Goal: Task Accomplishment & Management: Complete application form

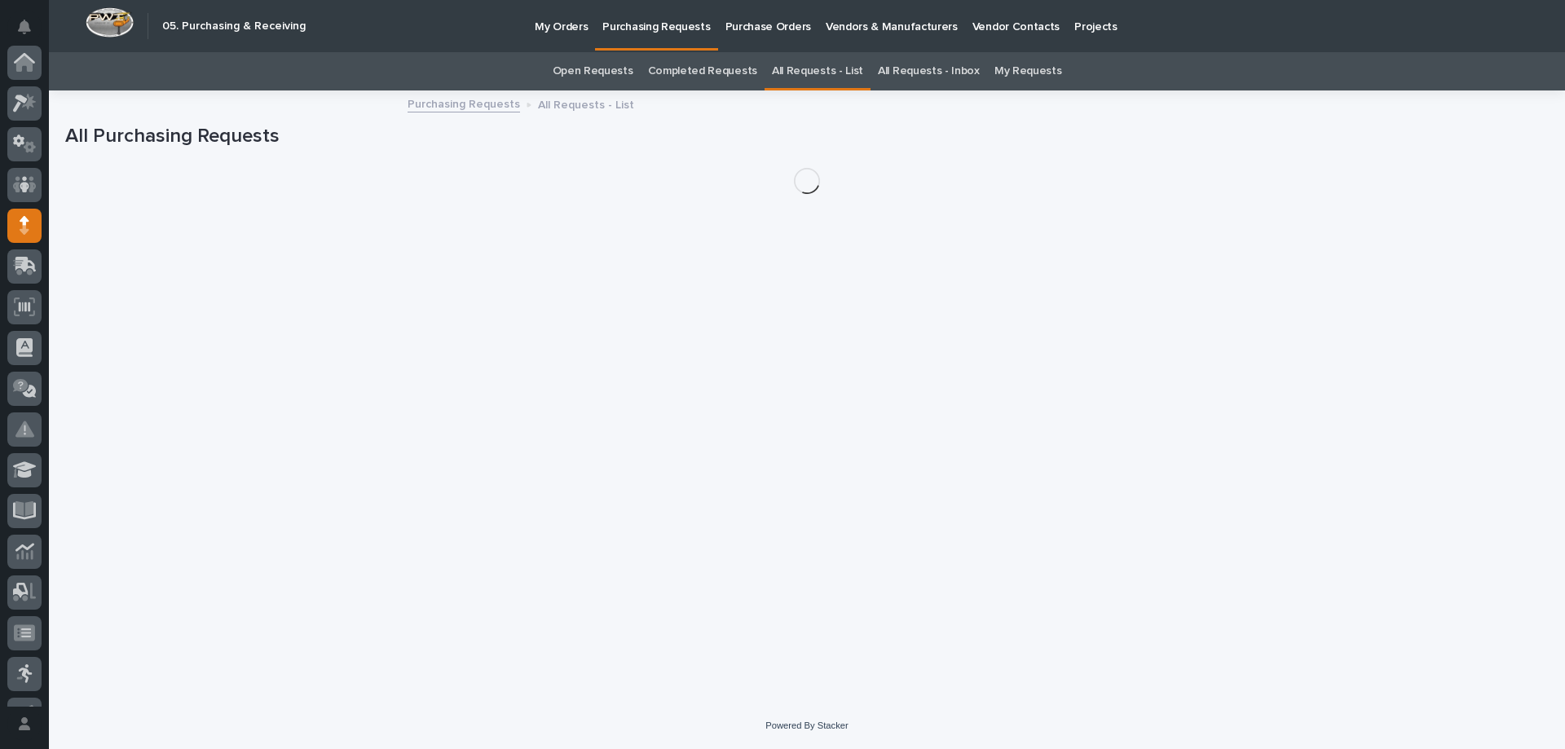
scroll to position [163, 0]
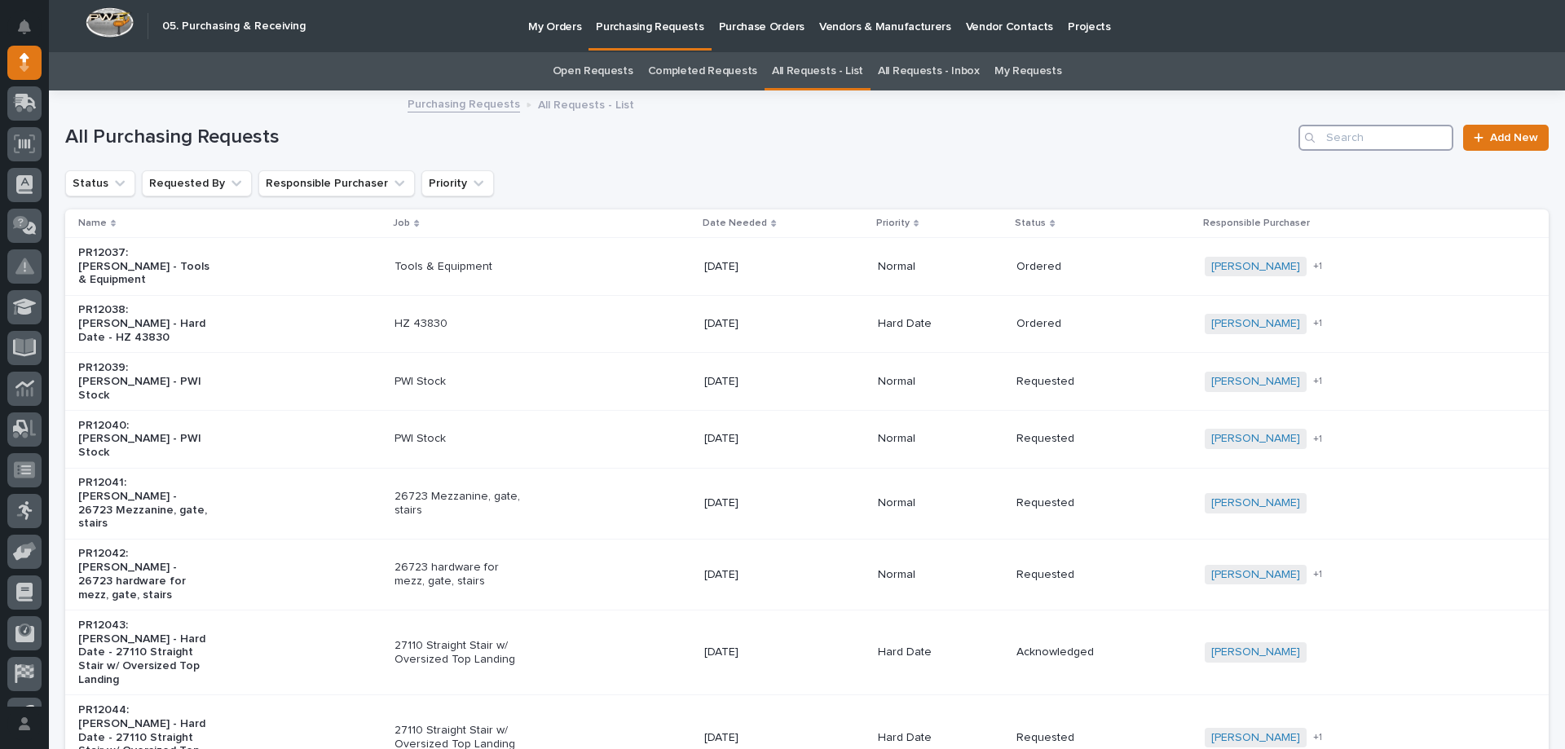
click at [1341, 148] on input "Search" at bounding box center [1376, 138] width 155 height 26
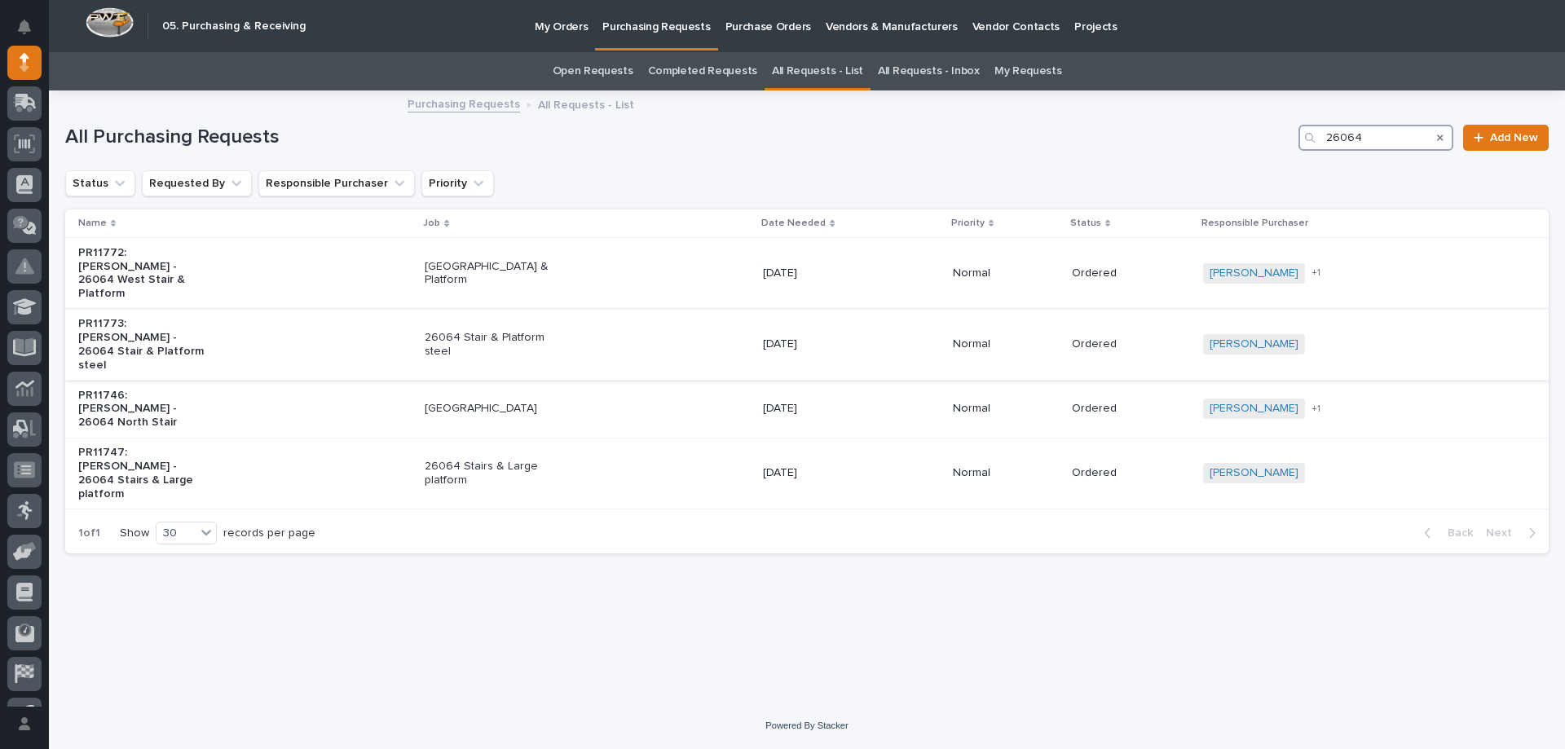
type input "26064"
click at [652, 324] on div "26064 Stair & Platform steel" at bounding box center [587, 344] width 325 height 41
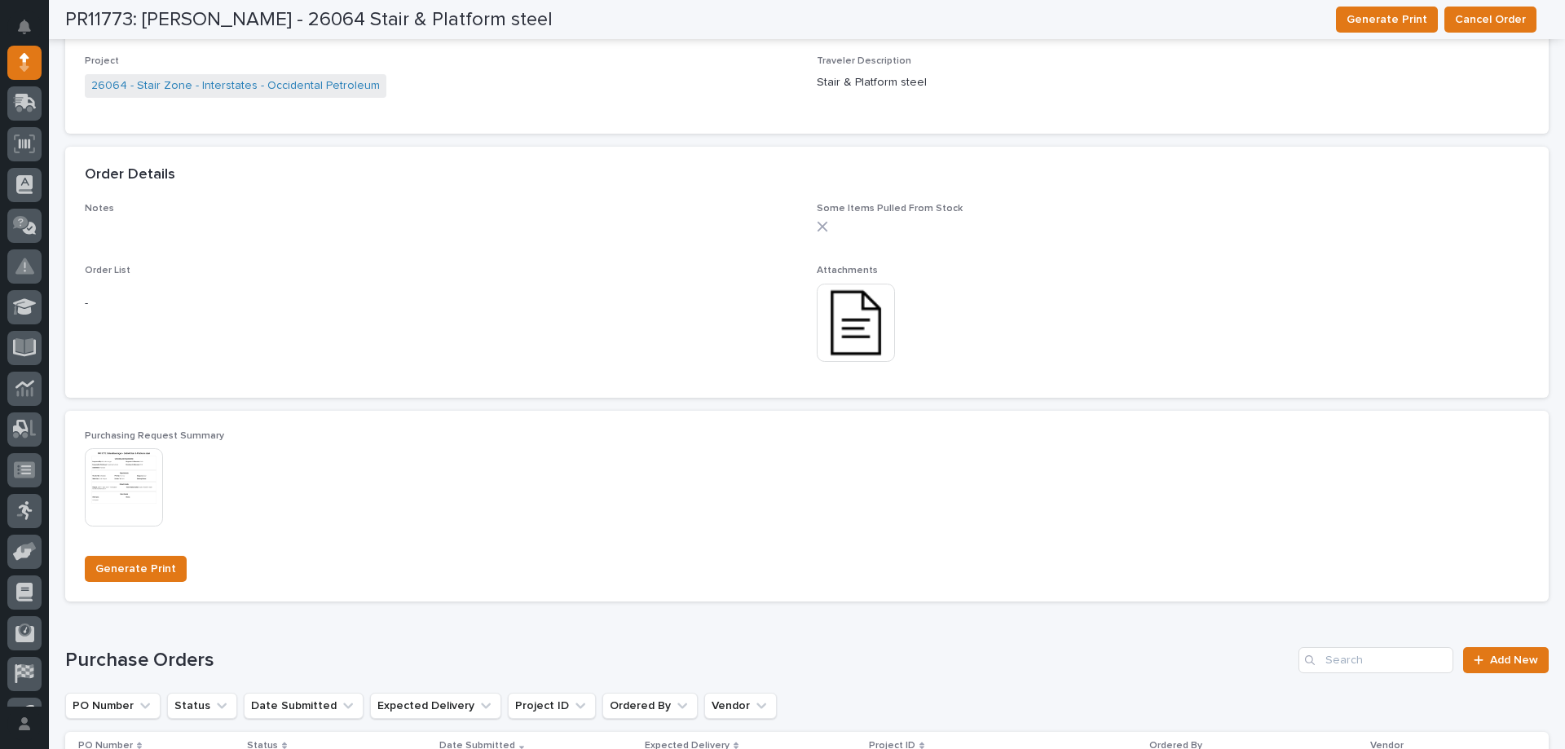
scroll to position [1037, 0]
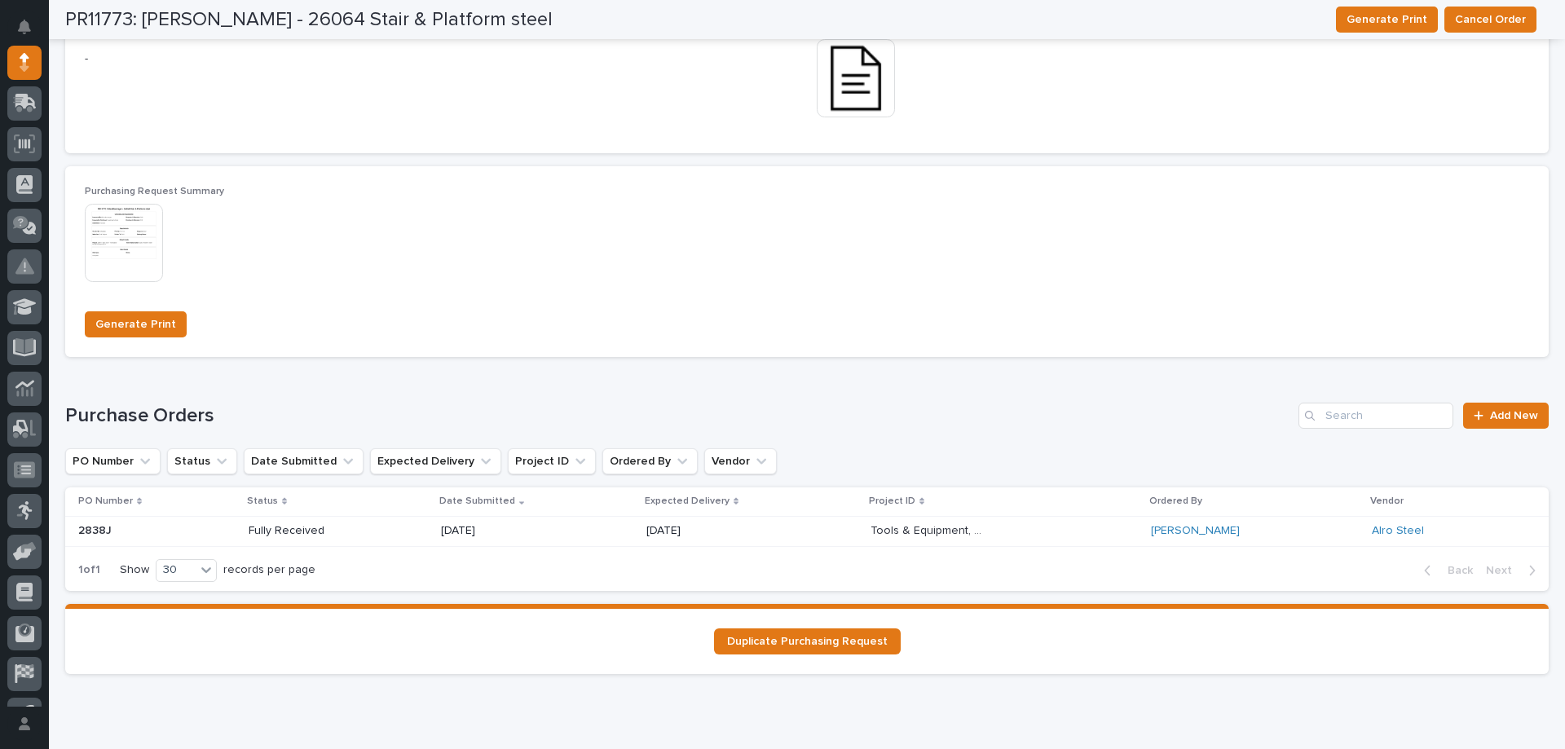
click at [1022, 527] on div "Tools & Equipment, 25144, 26064, 26677 Tools & Equipment, 25144, 26064, 26677" at bounding box center [1004, 531] width 267 height 27
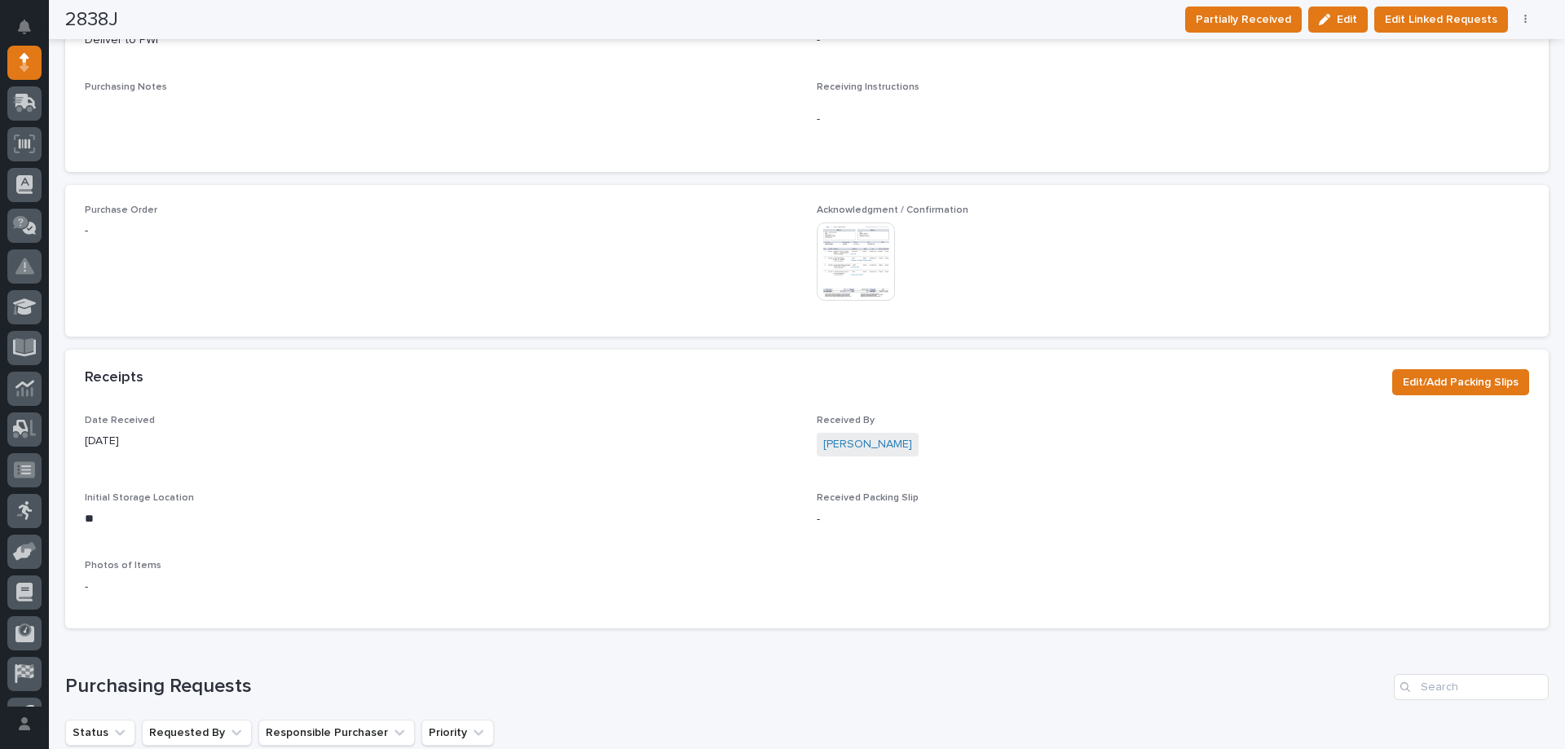
scroll to position [886, 0]
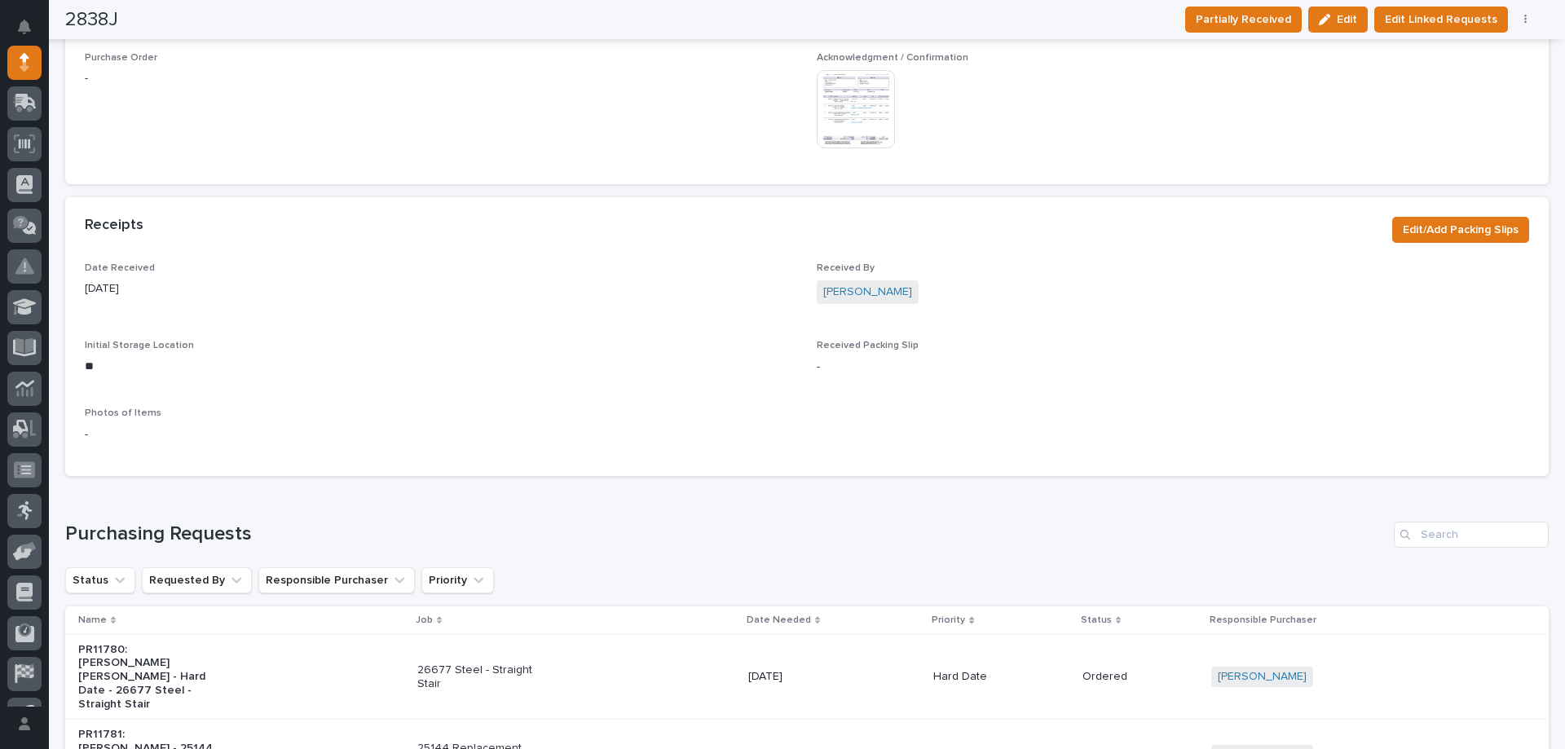
click at [866, 99] on img at bounding box center [856, 109] width 78 height 78
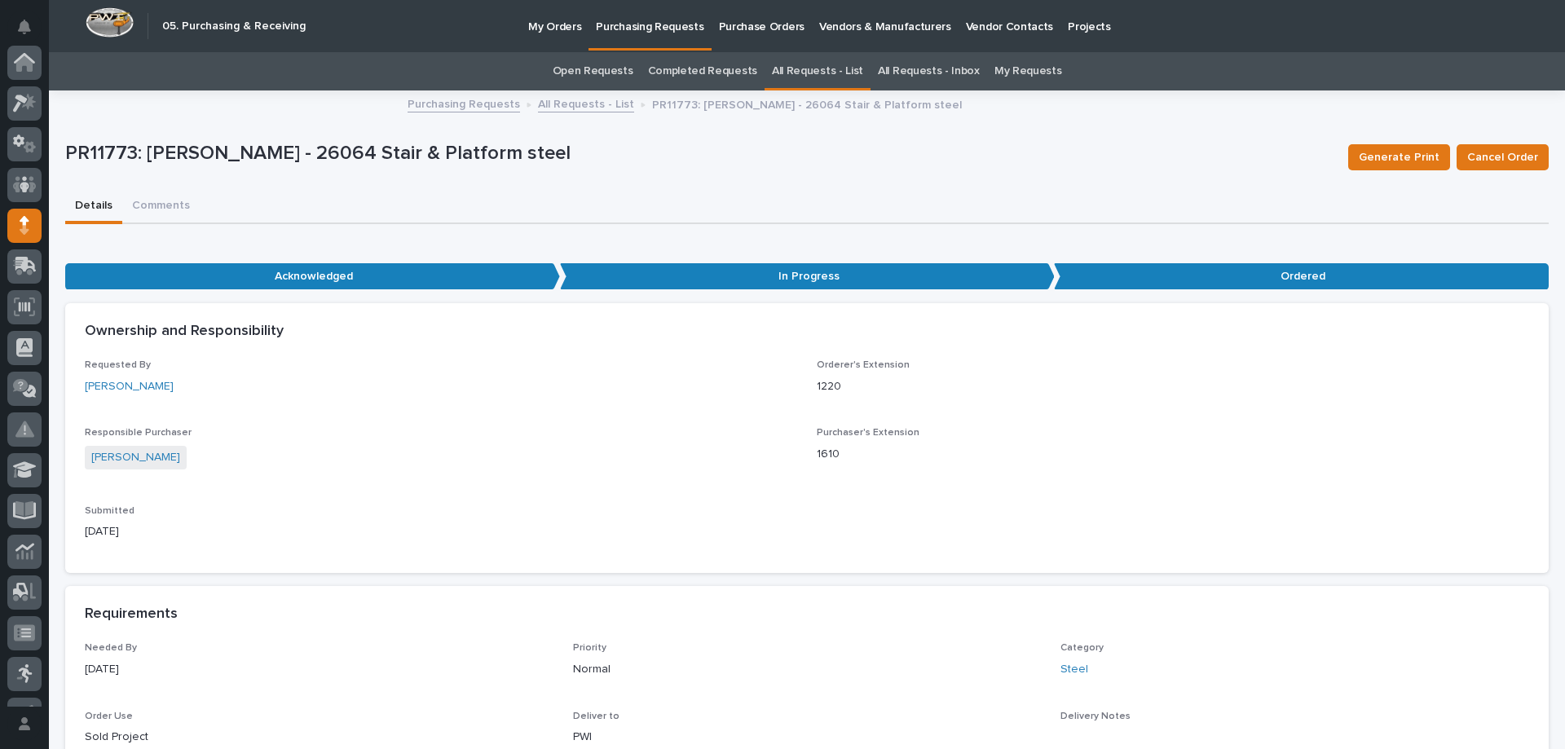
scroll to position [163, 0]
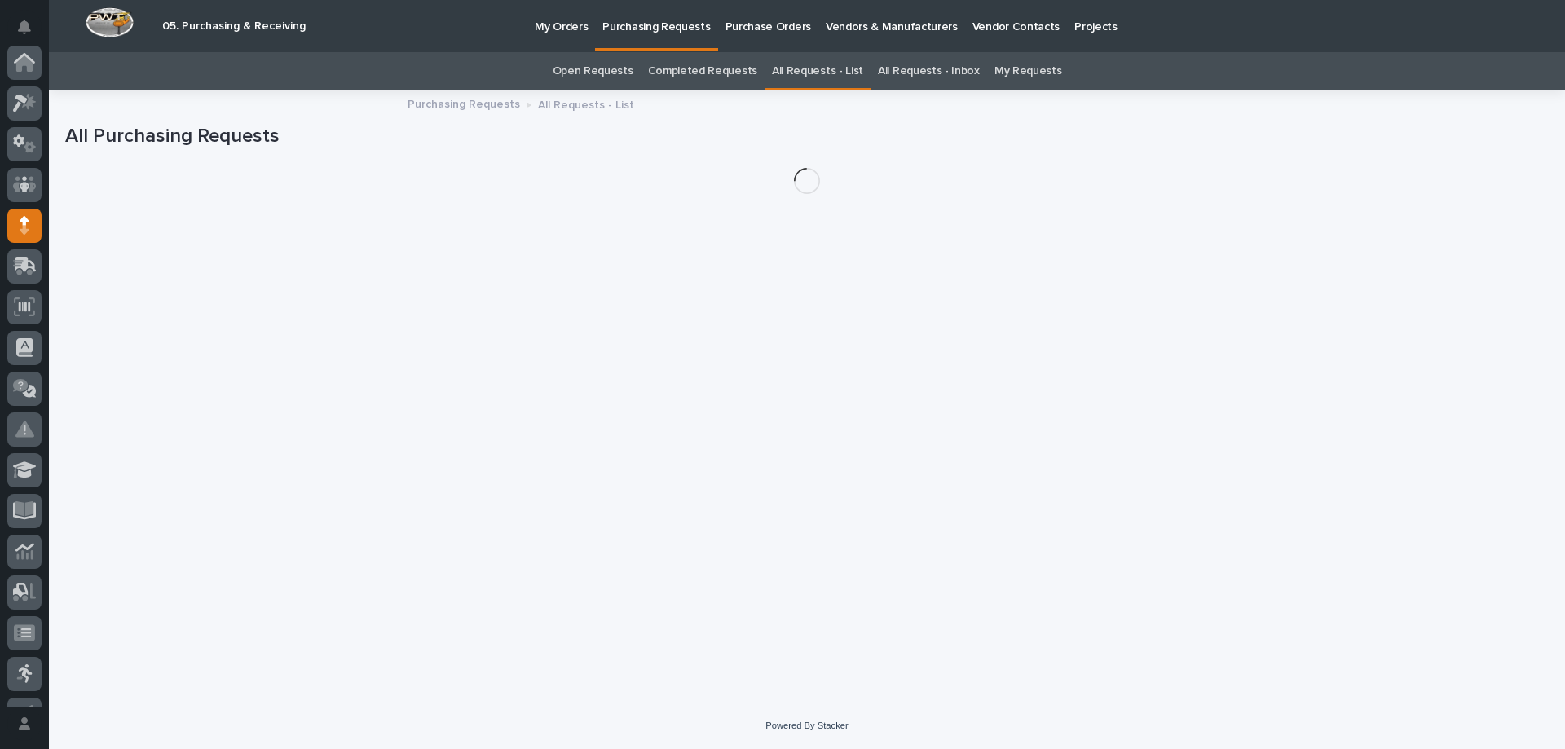
scroll to position [163, 0]
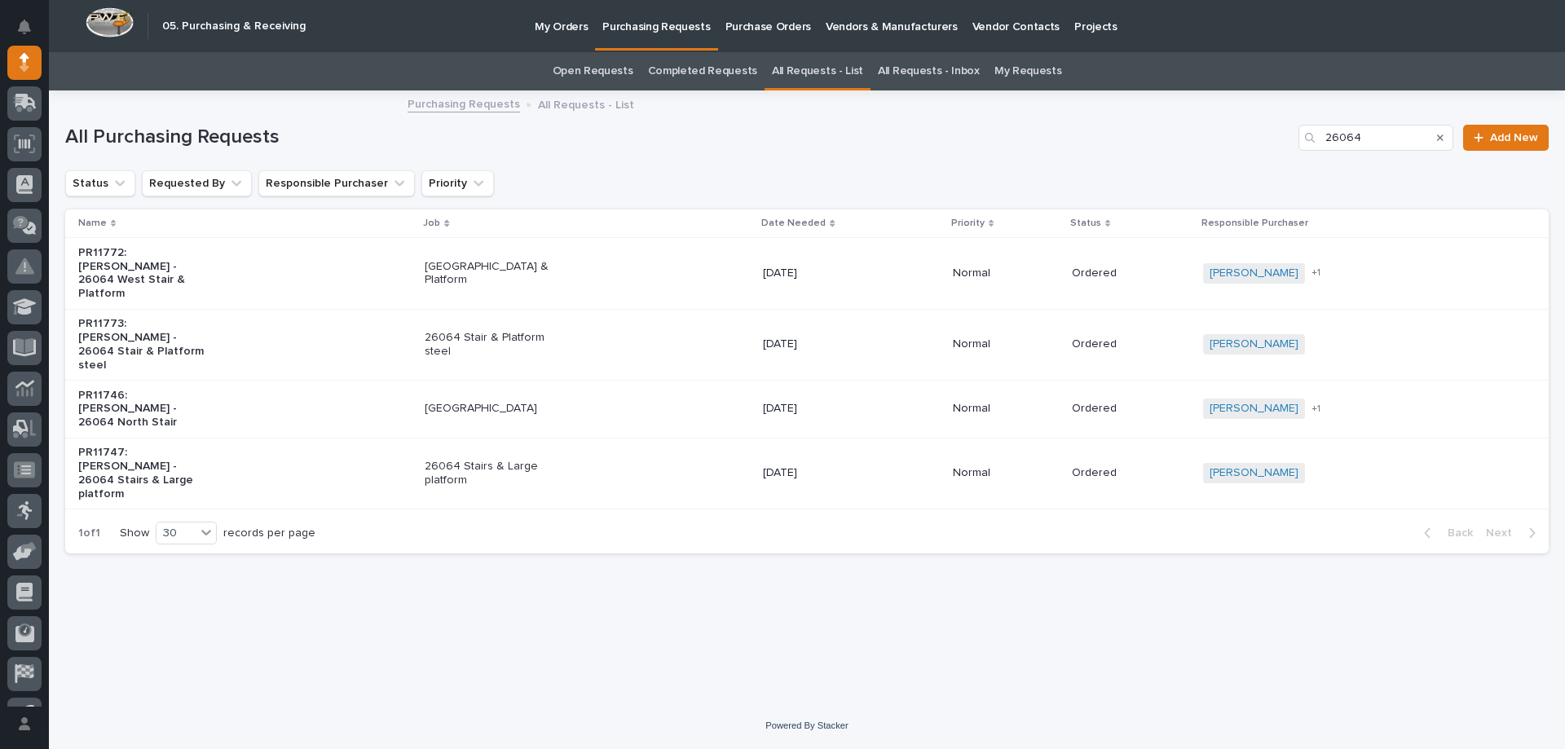
click at [862, 466] on p "[DATE]" at bounding box center [831, 473] width 136 height 14
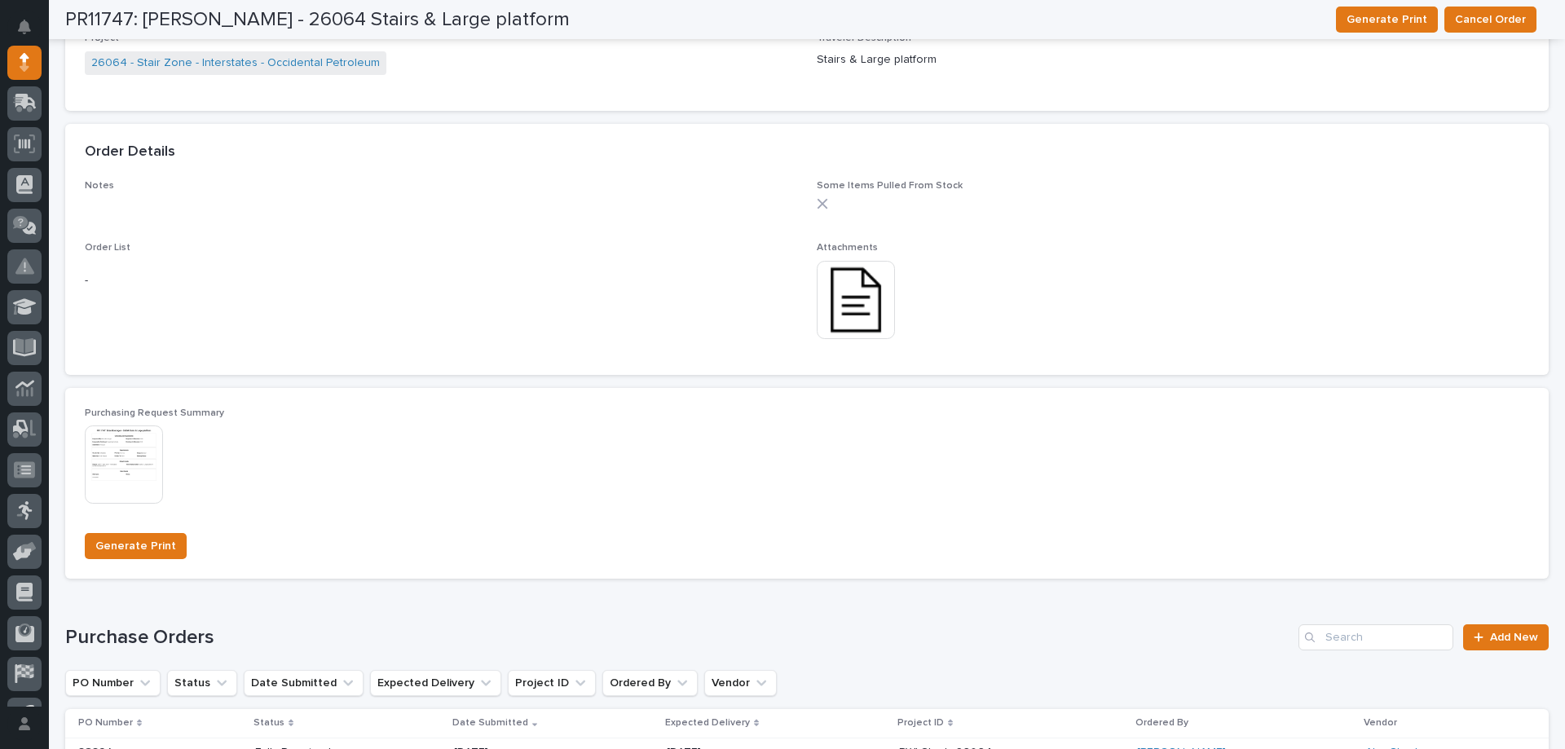
scroll to position [1060, 0]
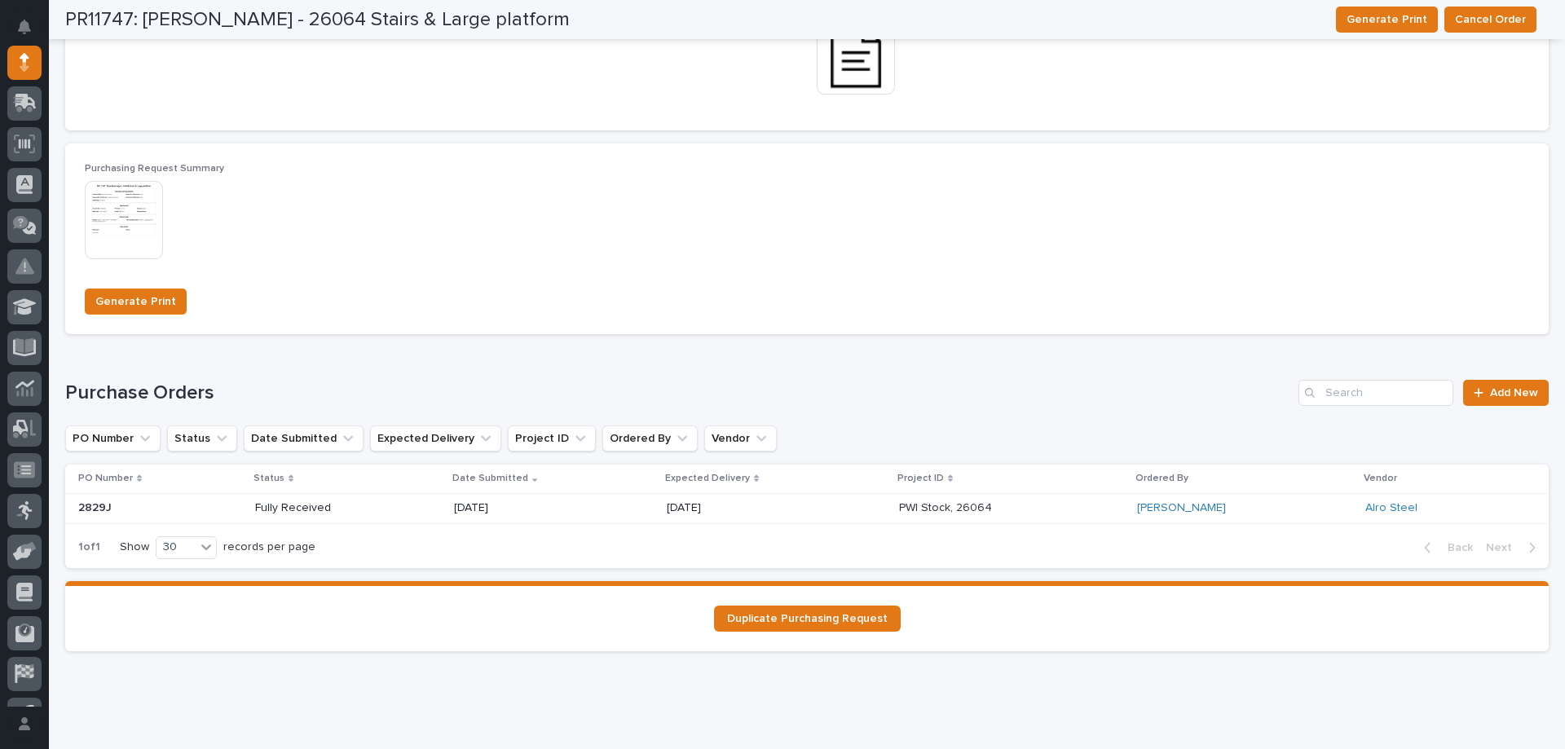
click at [828, 507] on div "[DATE]" at bounding box center [776, 508] width 219 height 27
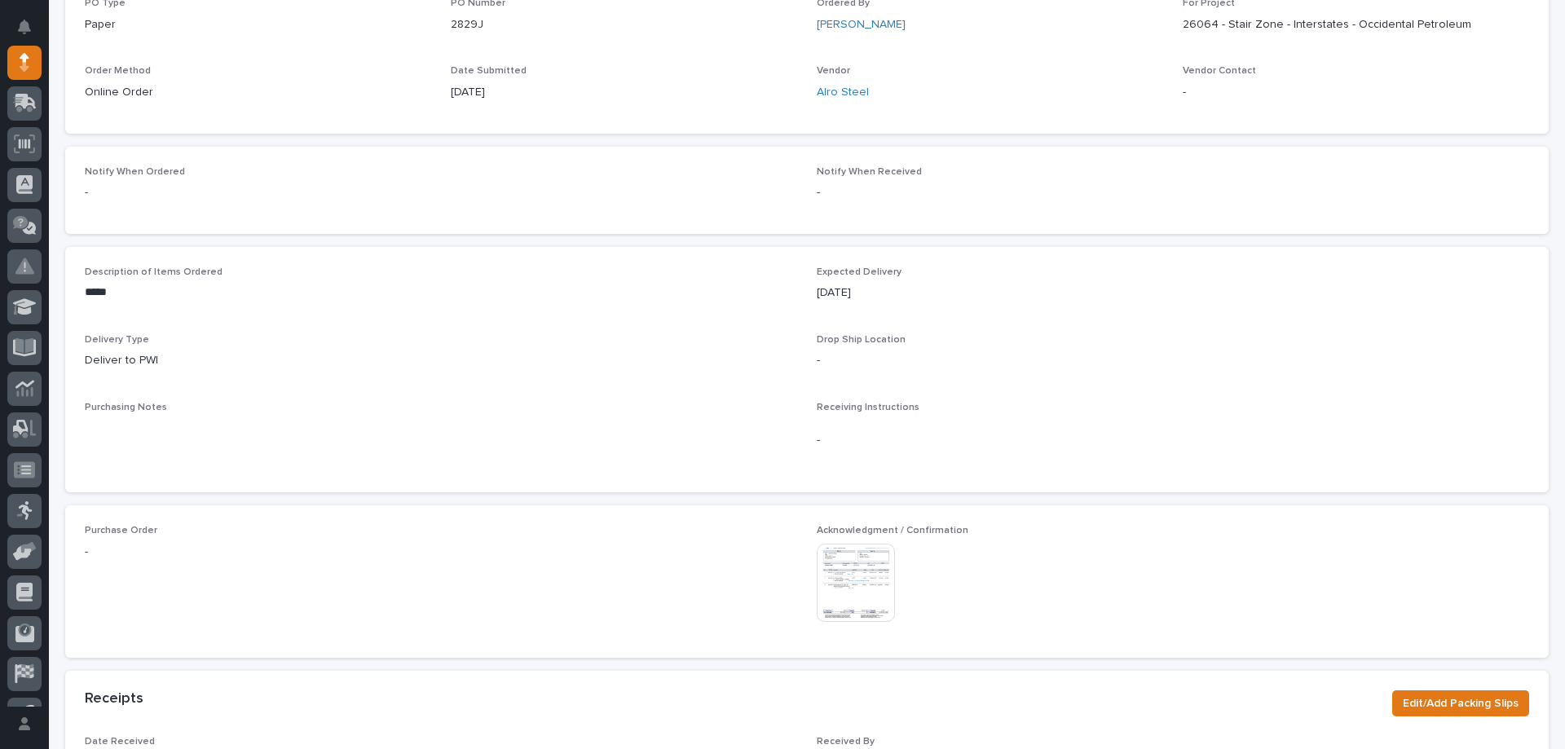
scroll to position [443, 0]
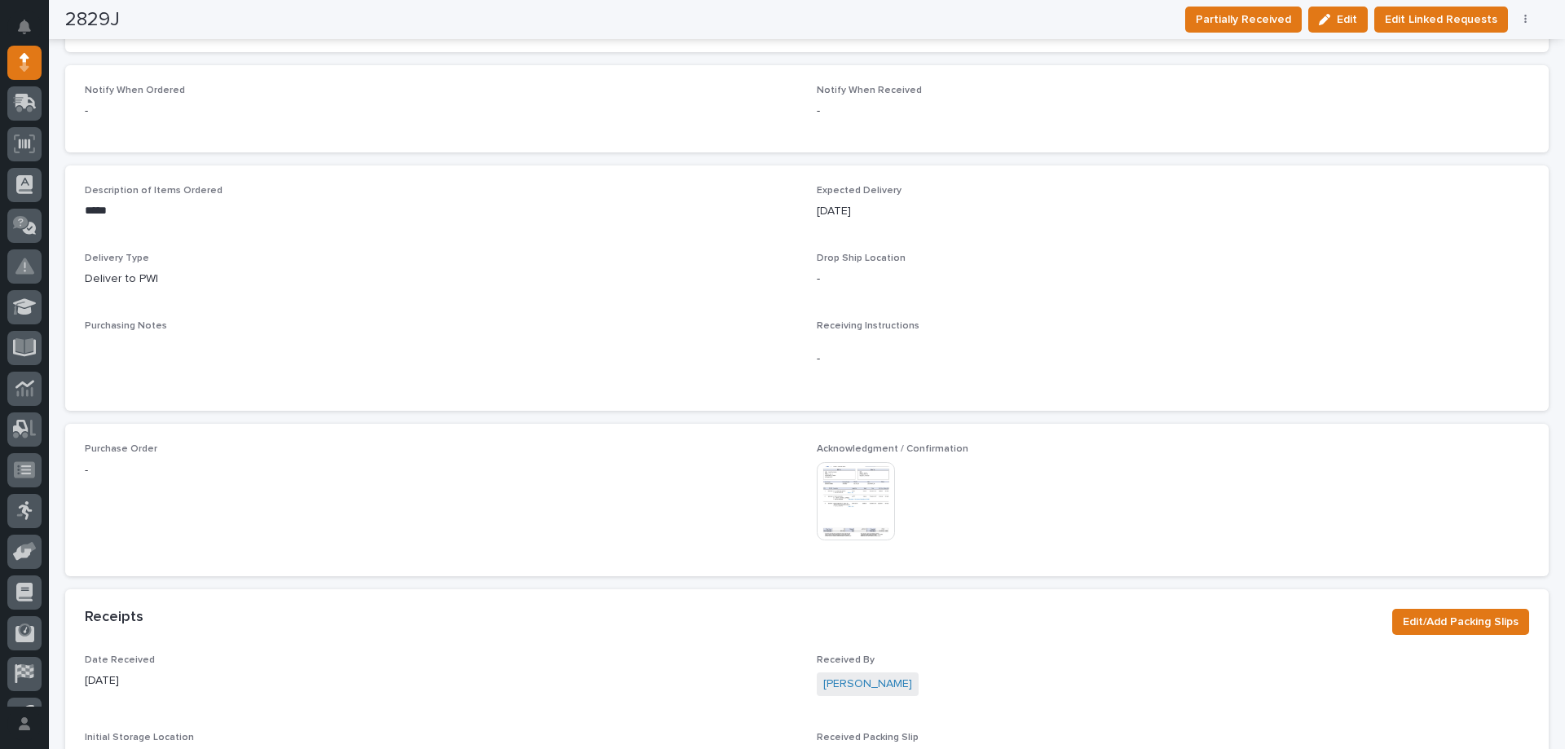
click at [863, 511] on img at bounding box center [856, 501] width 78 height 78
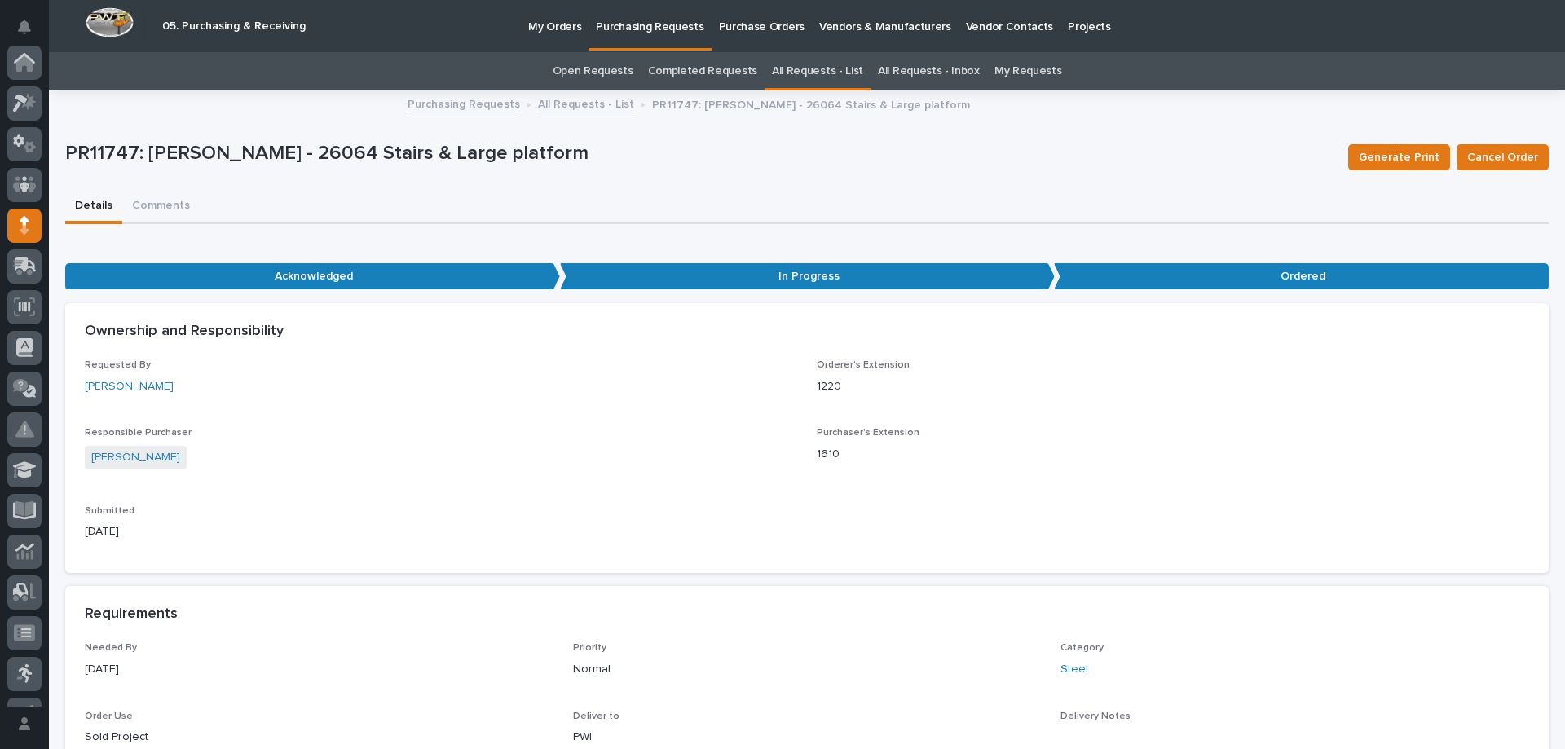
scroll to position [163, 0]
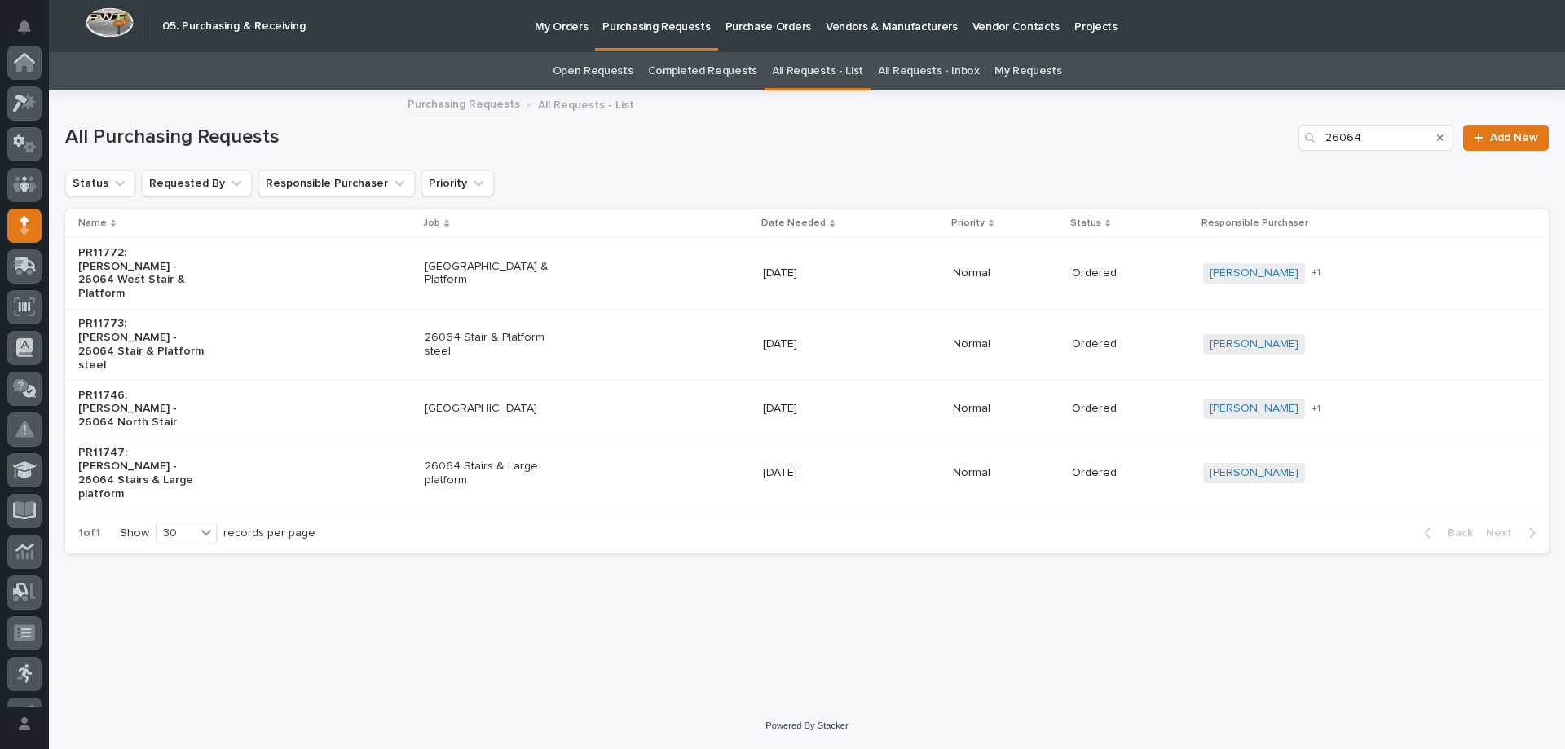
scroll to position [163, 0]
click at [999, 70] on link "My Requests" at bounding box center [1028, 71] width 68 height 38
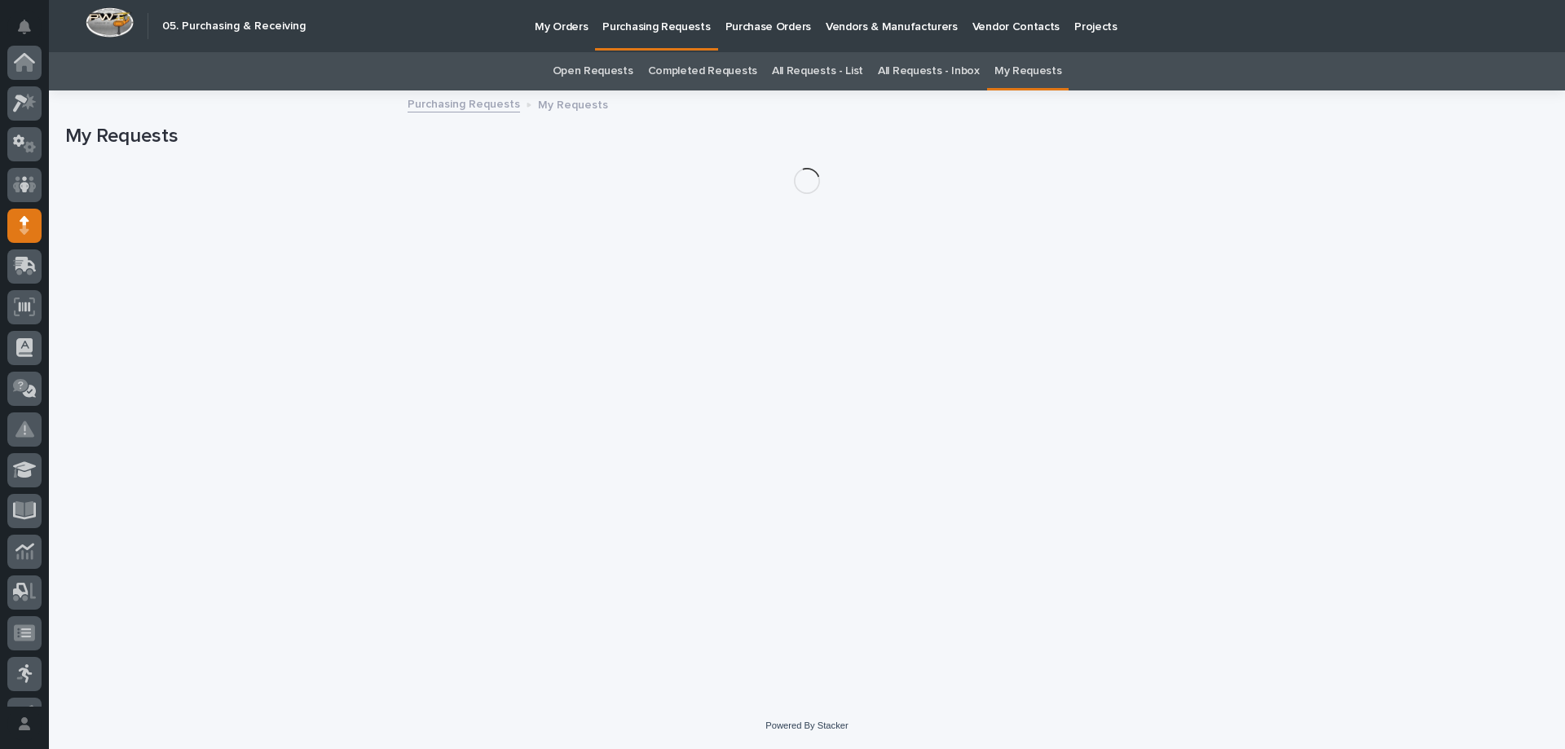
scroll to position [163, 0]
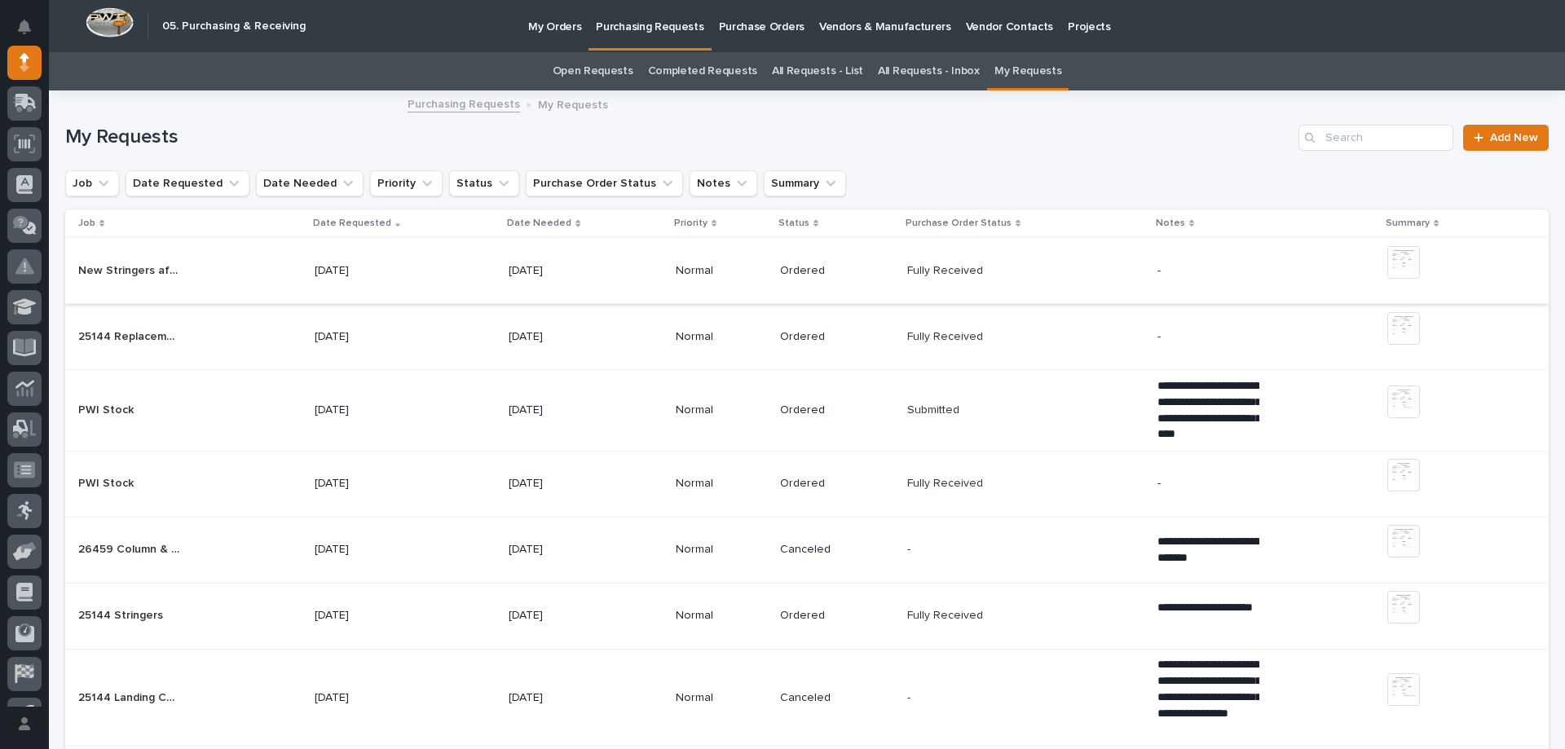
click at [1400, 265] on img at bounding box center [1403, 262] width 33 height 33
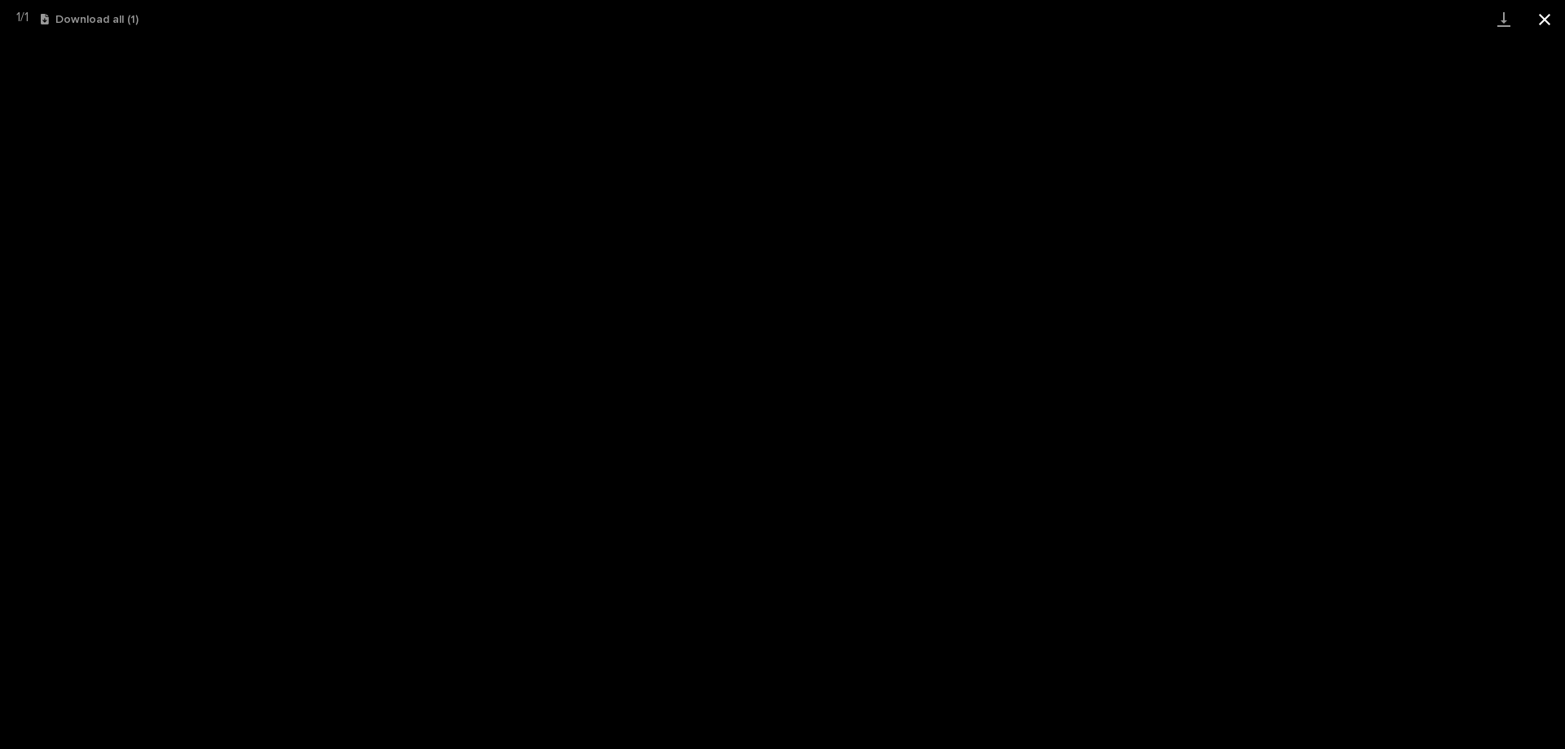
click at [1537, 15] on button "Close gallery" at bounding box center [1544, 19] width 41 height 38
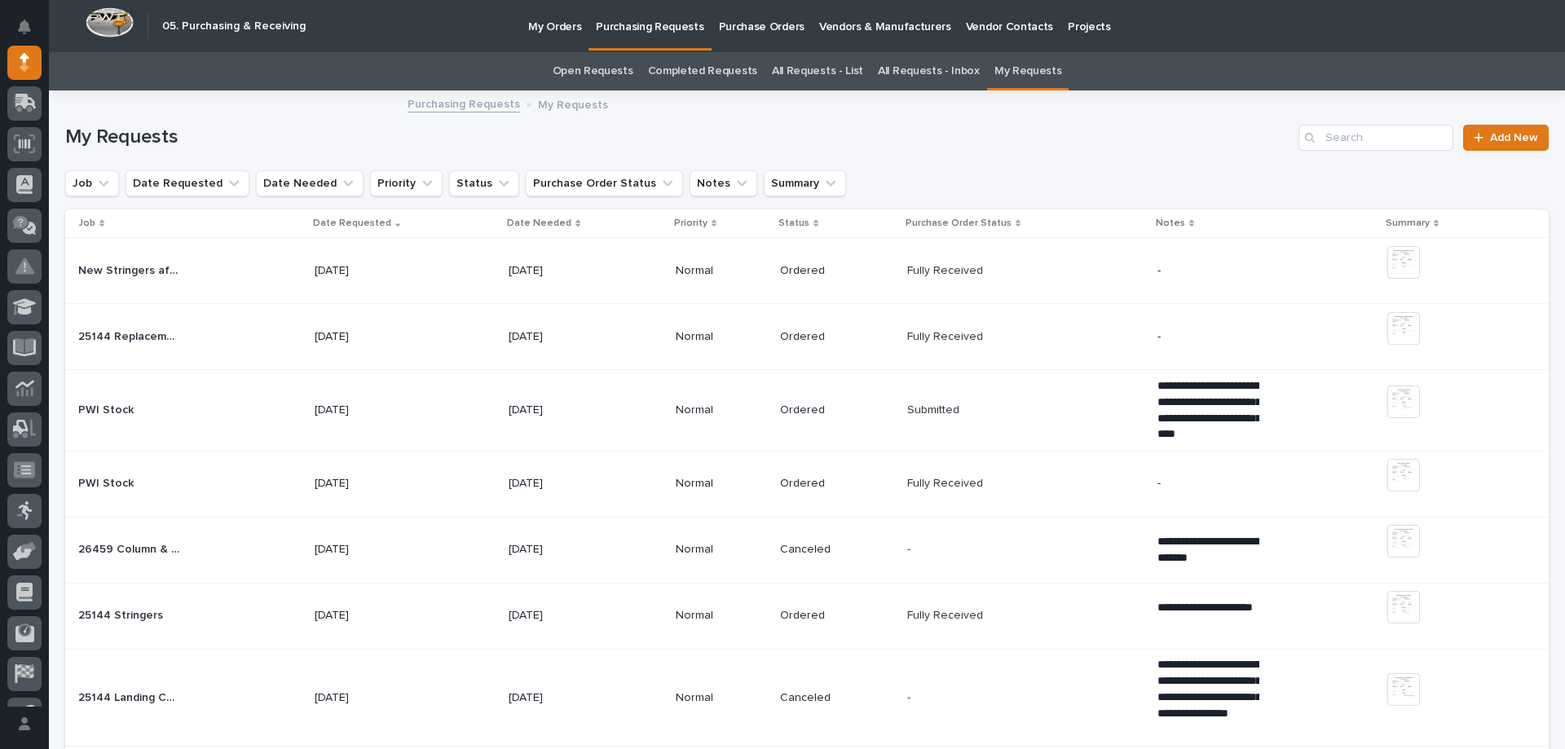
click at [1002, 408] on div "Submitted Submitted" at bounding box center [1025, 410] width 236 height 27
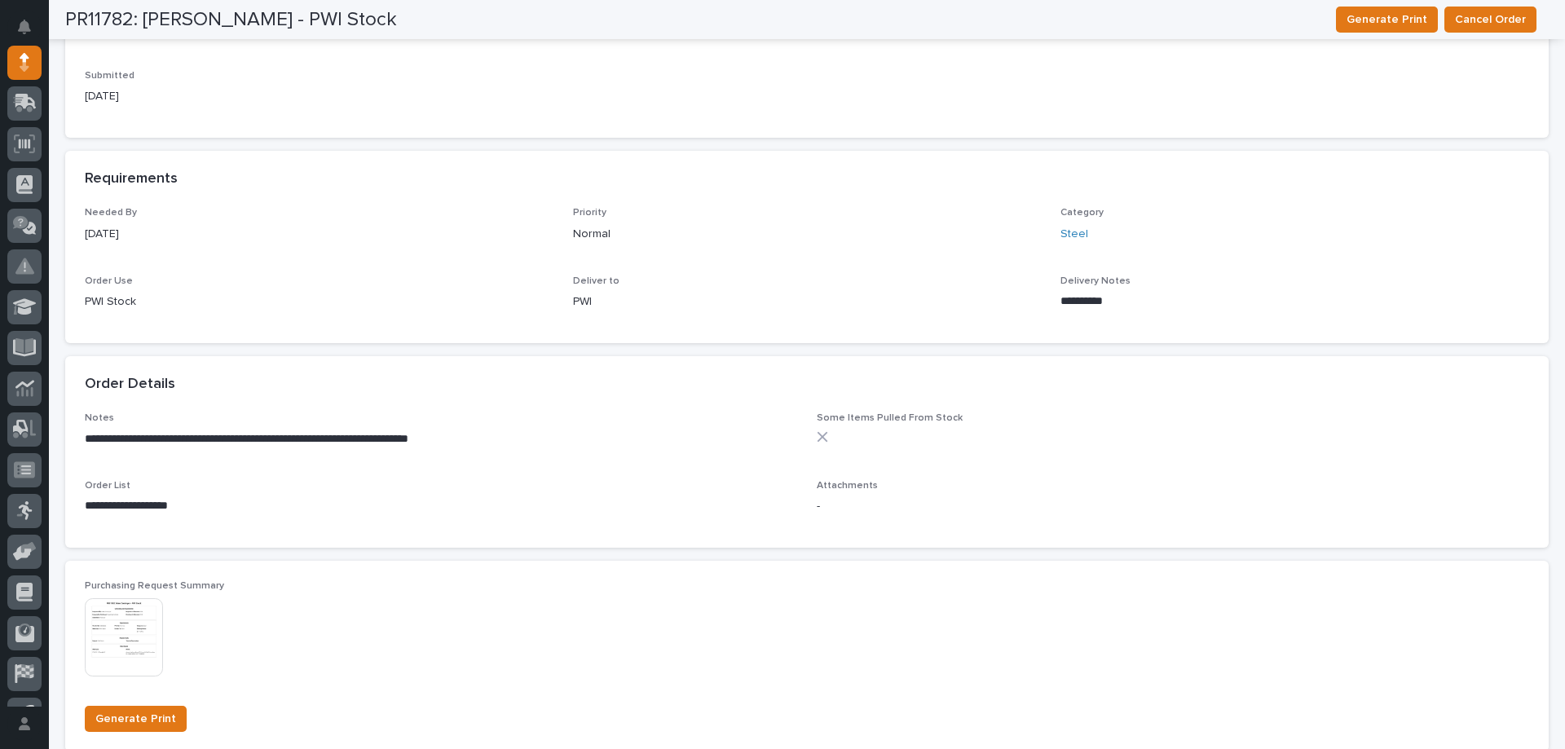
scroll to position [652, 0]
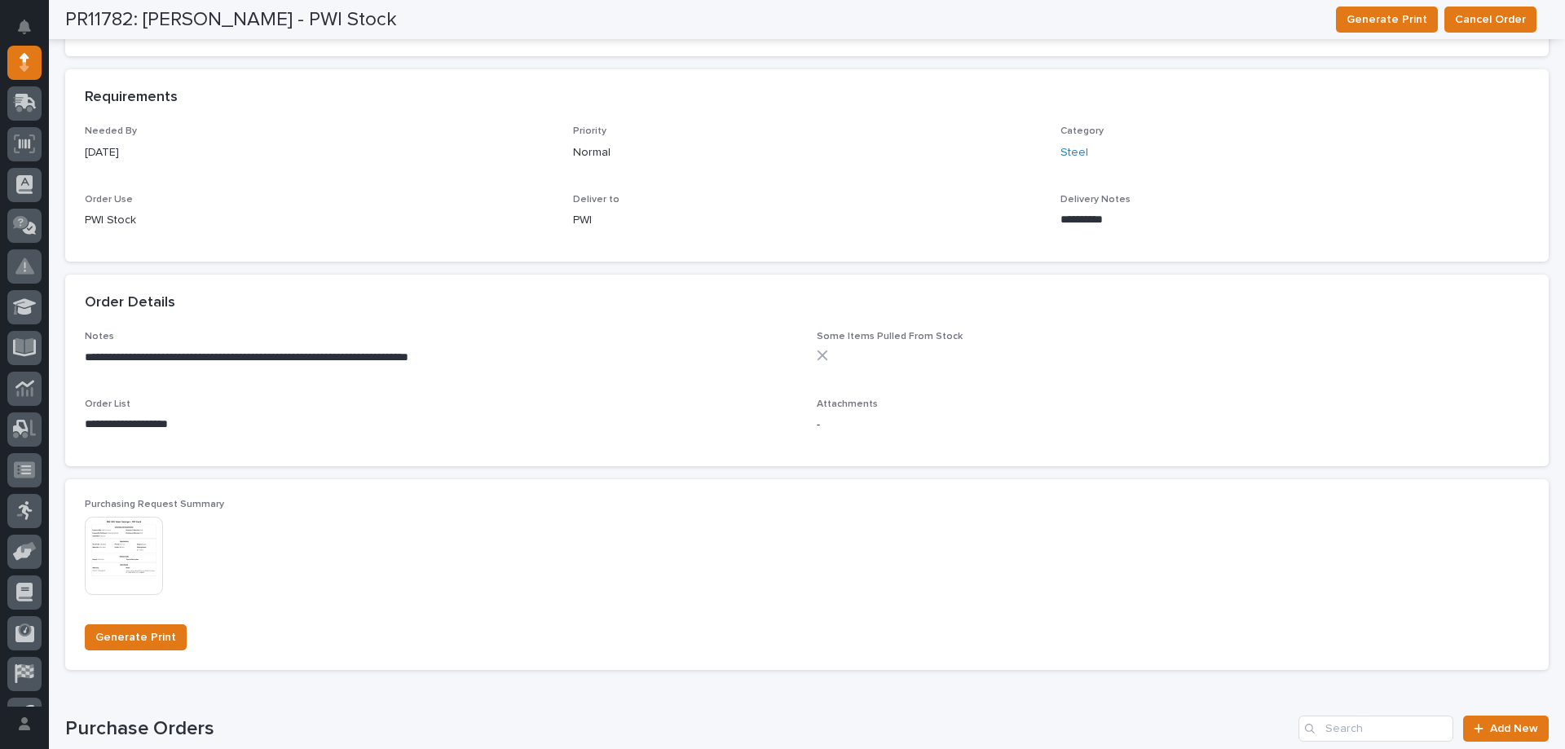
click at [137, 550] on img at bounding box center [124, 556] width 78 height 78
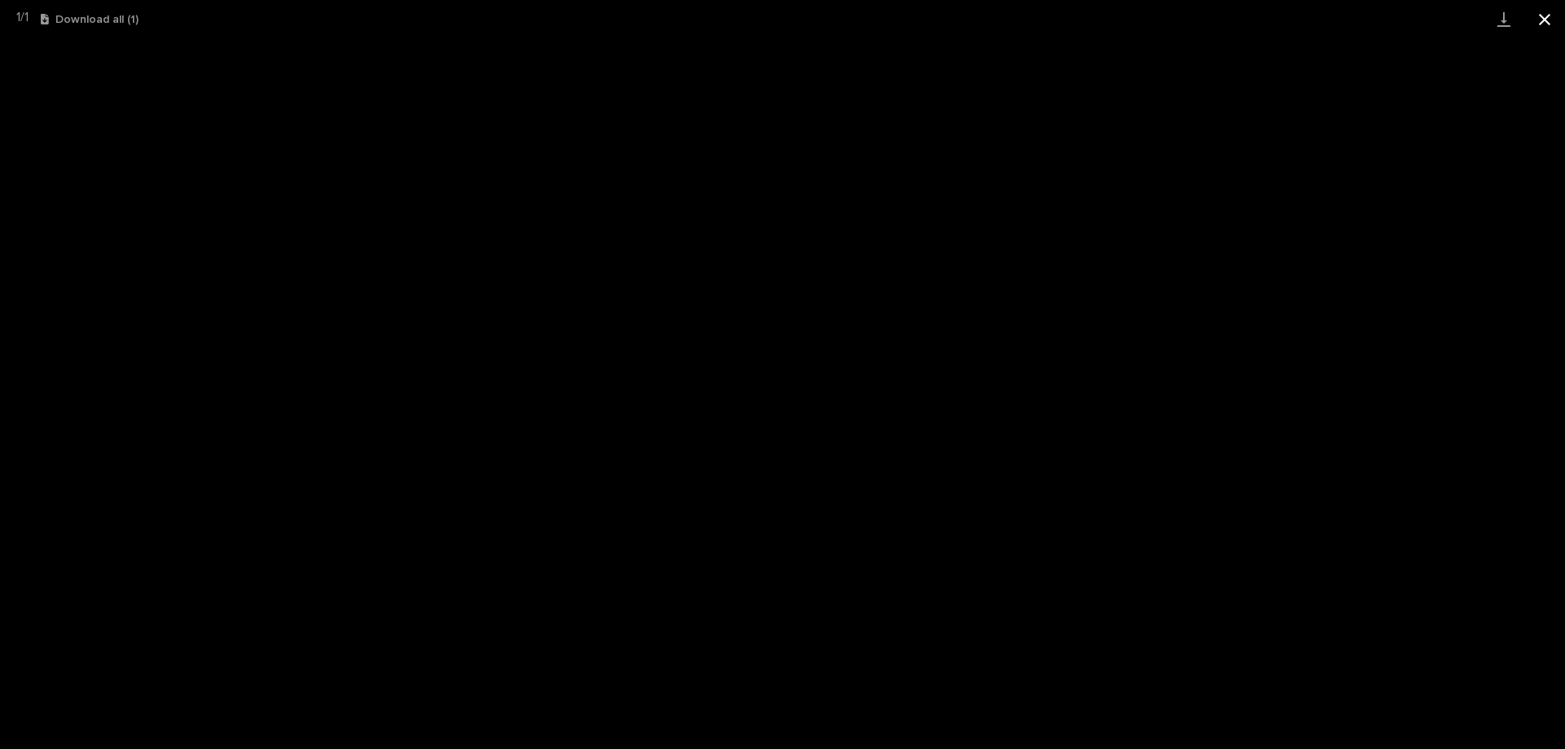
click at [1542, 23] on button "Close gallery" at bounding box center [1544, 19] width 41 height 38
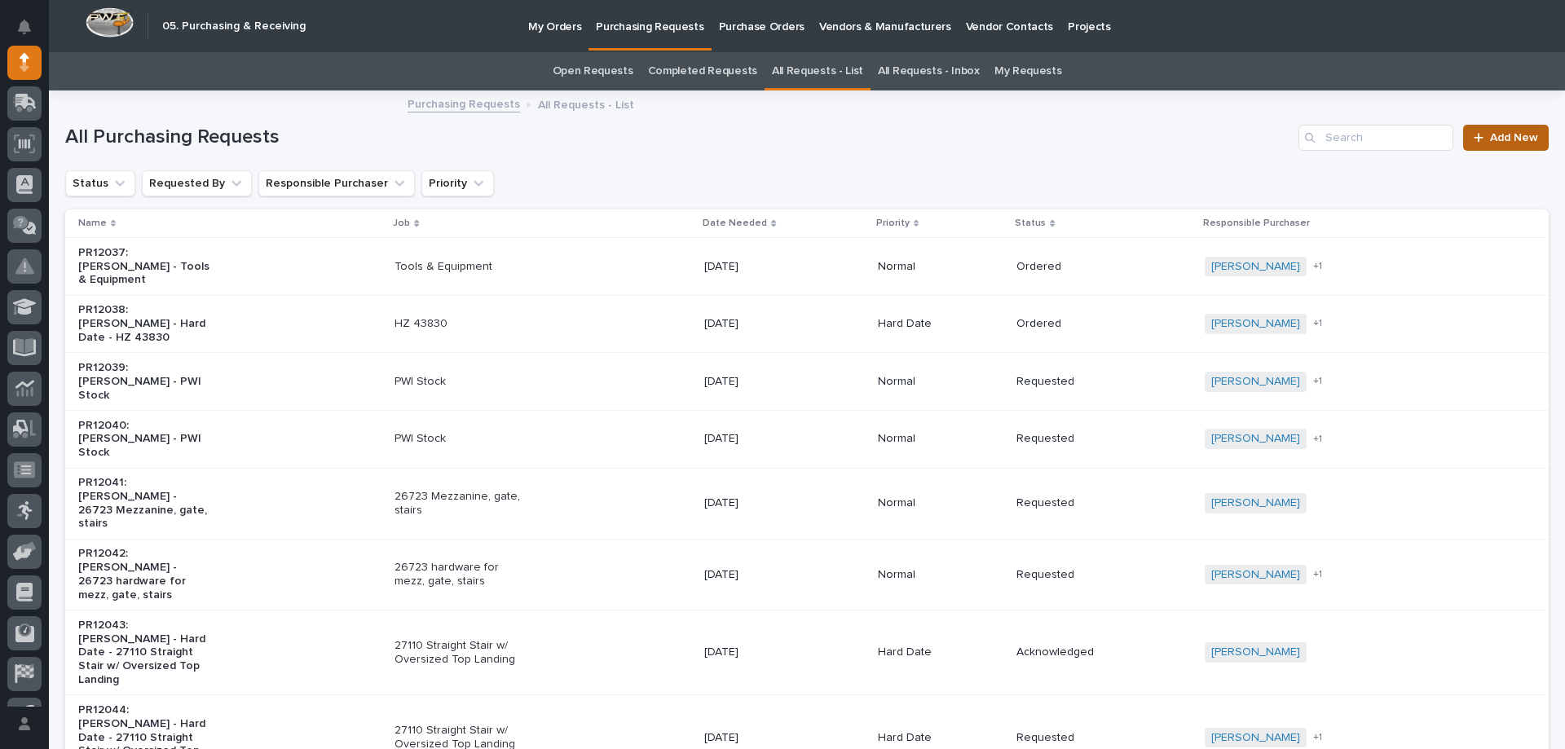
click at [1493, 137] on span "Add New" at bounding box center [1514, 137] width 48 height 11
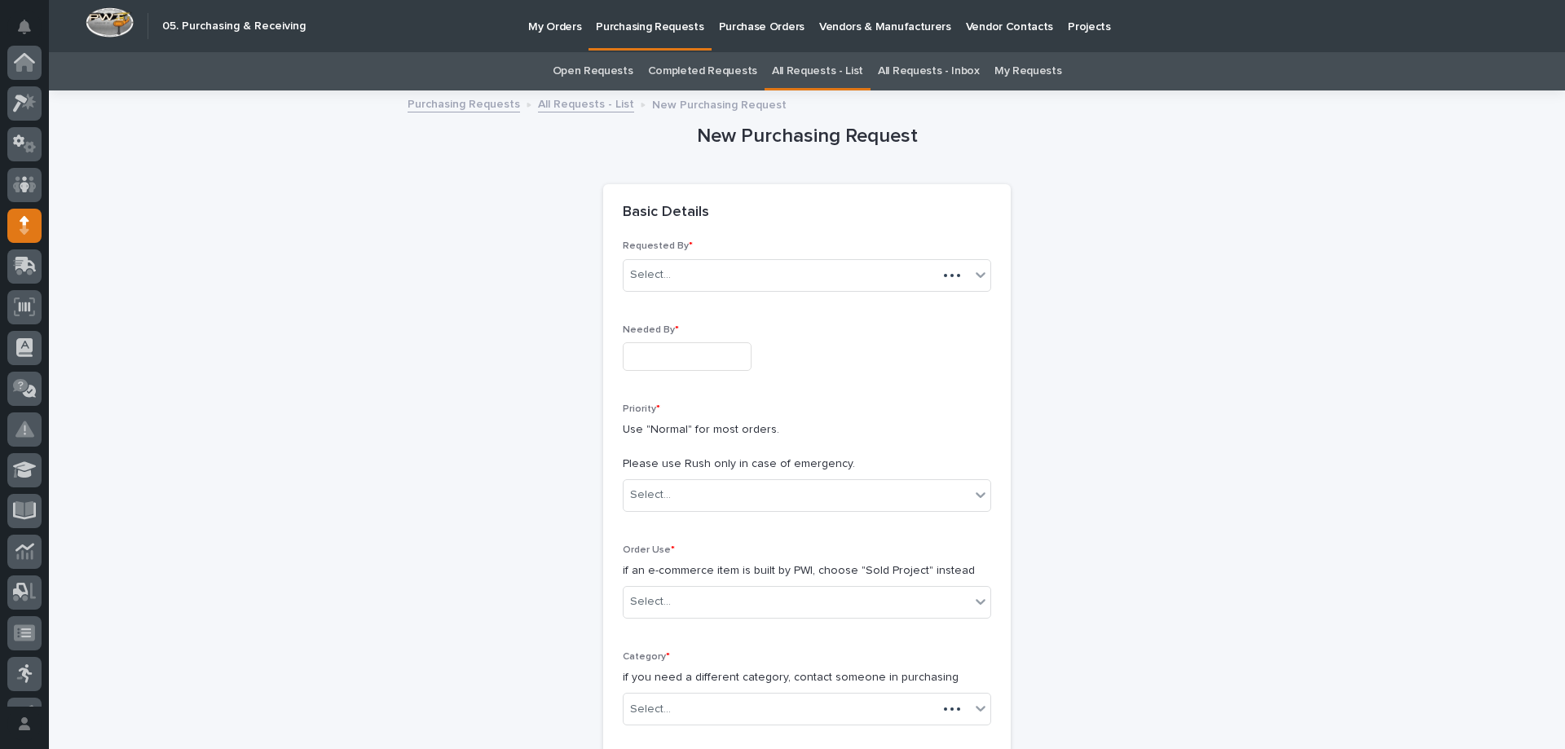
scroll to position [163, 0]
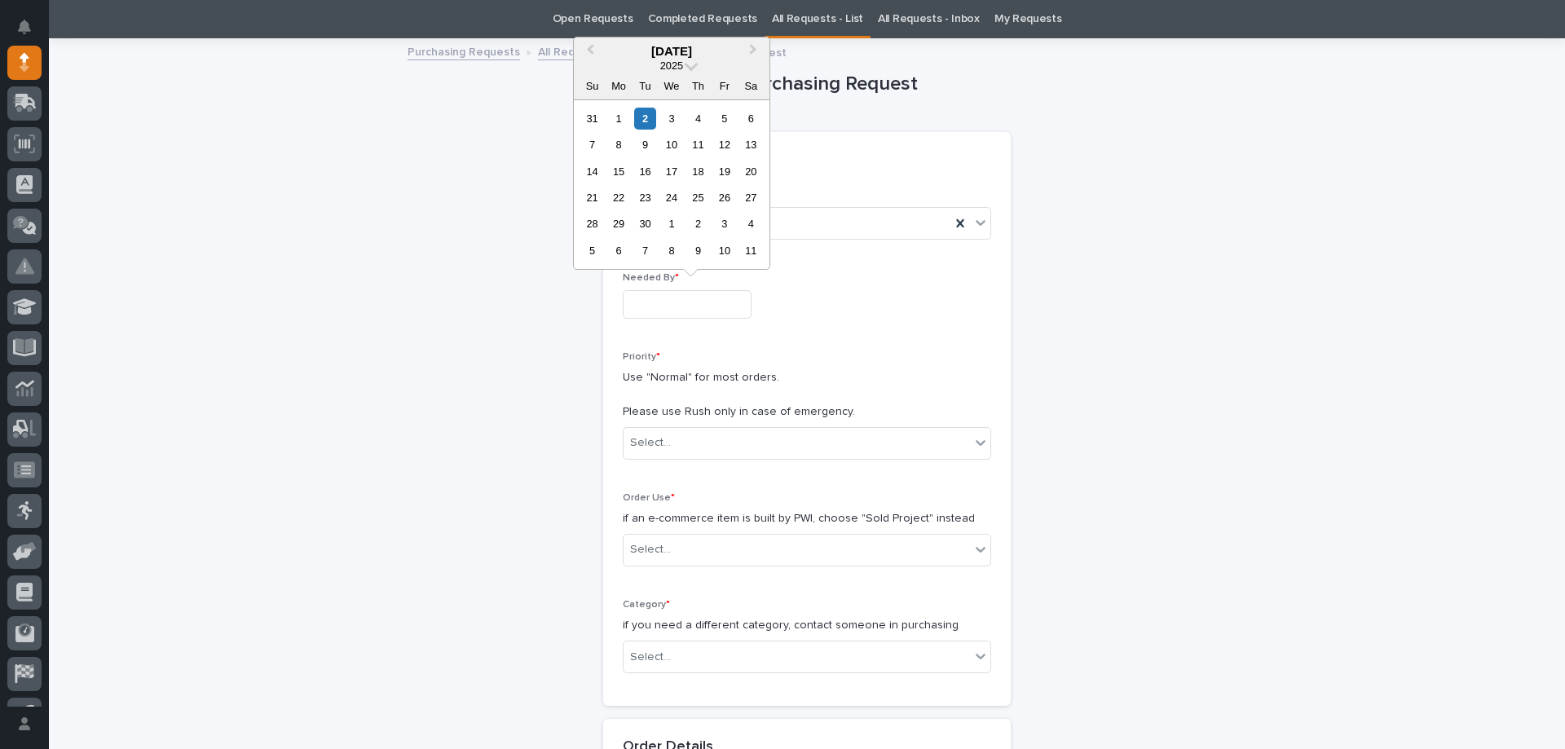
click at [653, 301] on input "text" at bounding box center [687, 304] width 129 height 29
click at [700, 114] on div "4" at bounding box center [698, 119] width 22 height 22
type input "**********"
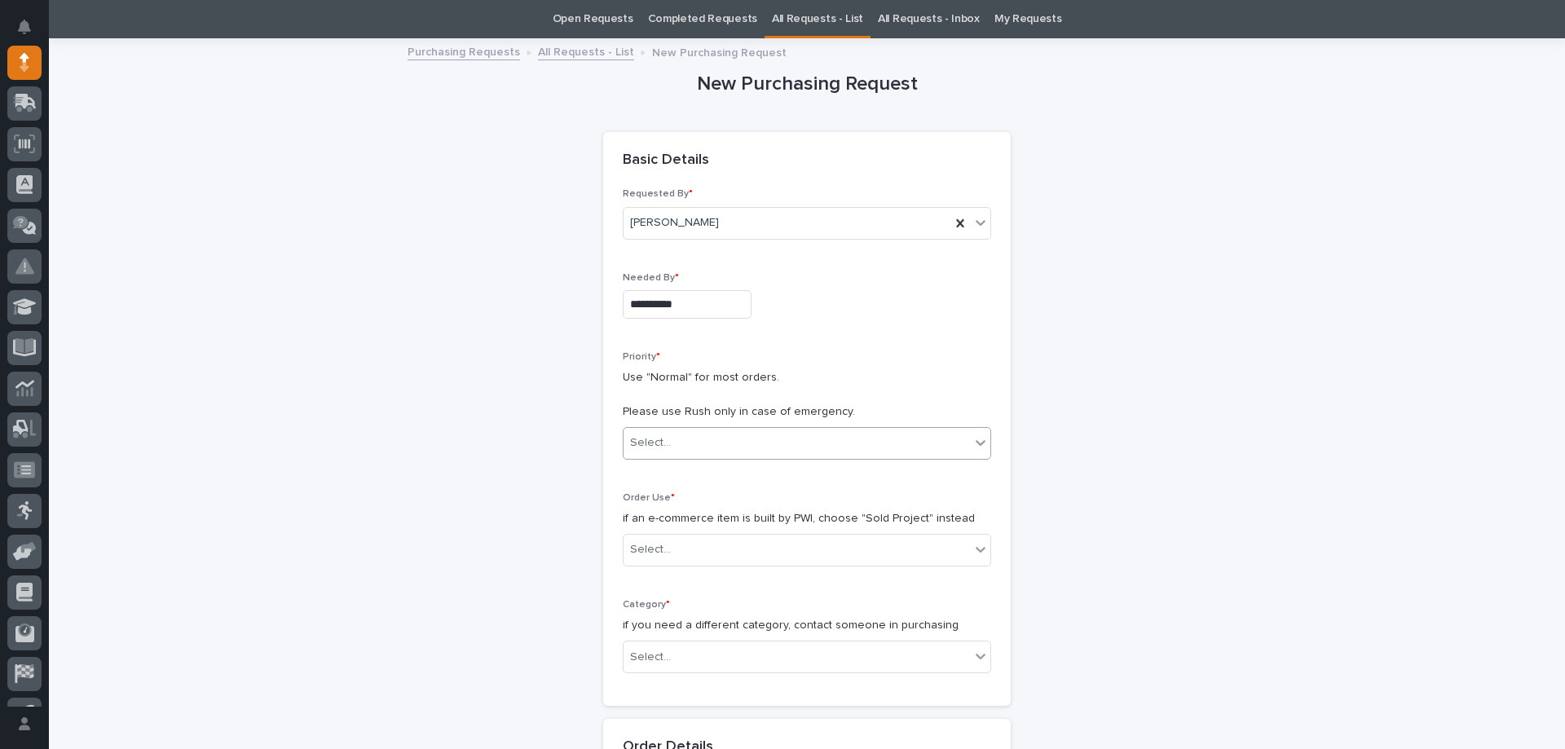
click at [683, 446] on div "Select..." at bounding box center [797, 443] width 346 height 27
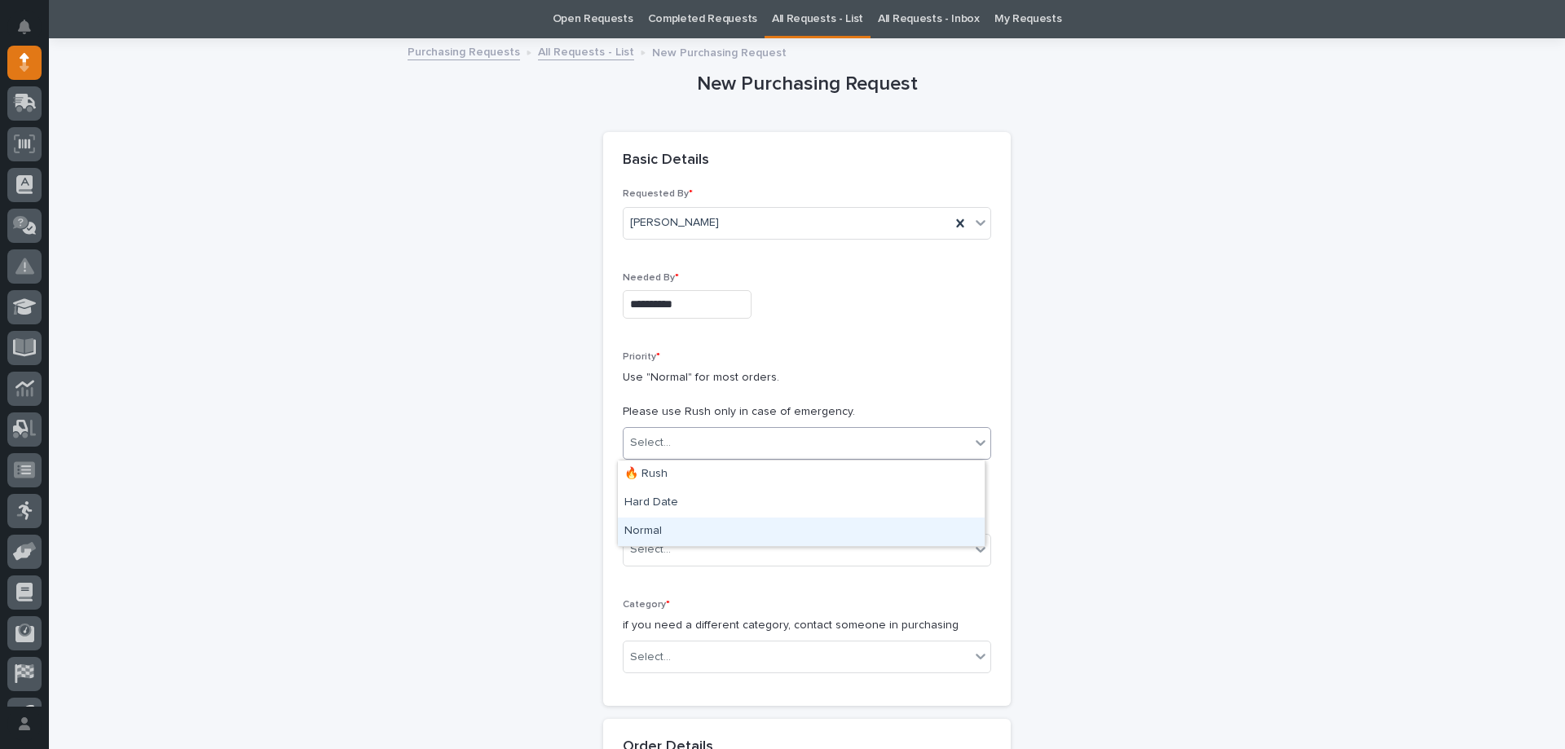
click at [649, 528] on div "Normal" at bounding box center [801, 532] width 367 height 29
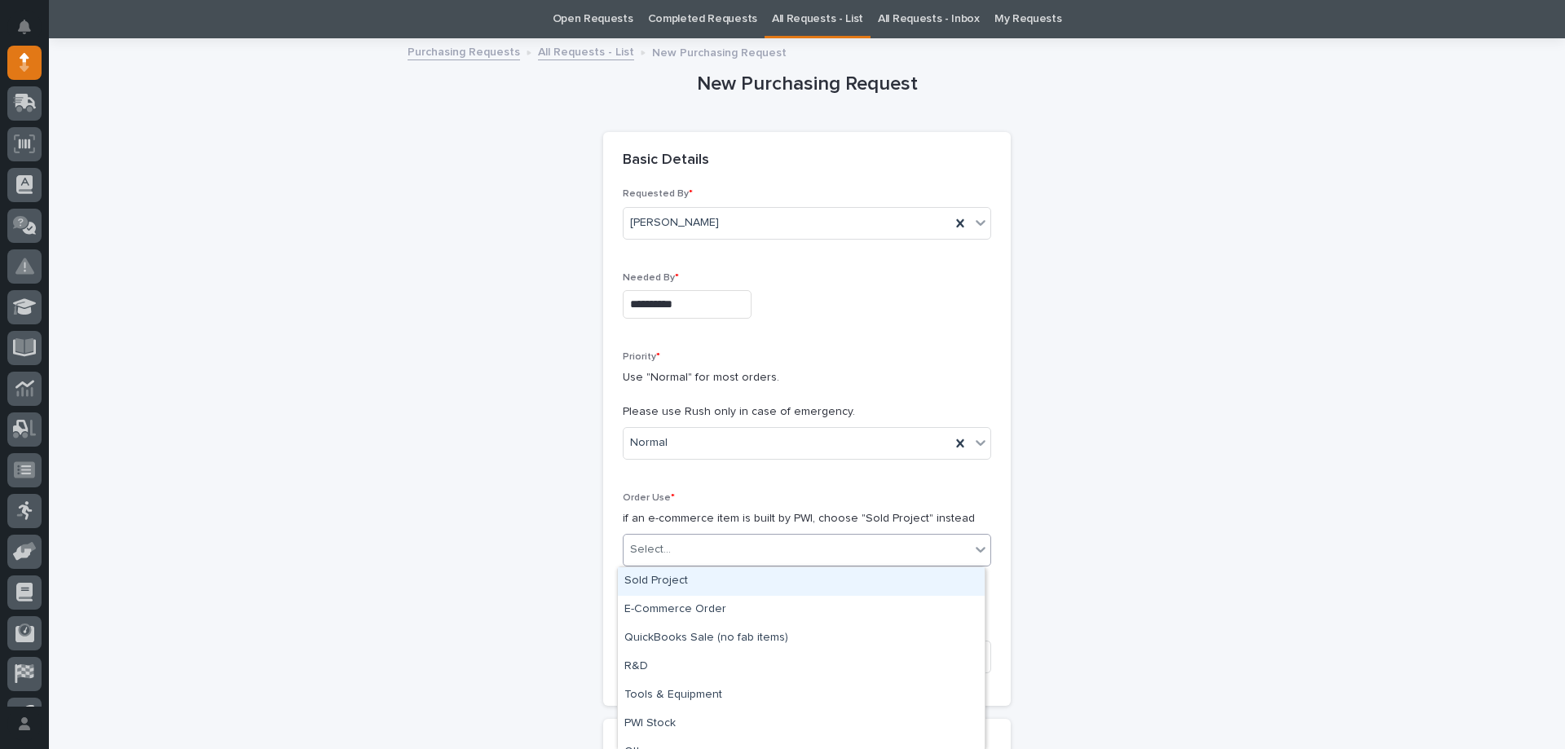
click at [657, 543] on div "Select..." at bounding box center [650, 549] width 41 height 17
click at [666, 574] on div "Sold Project" at bounding box center [801, 581] width 367 height 29
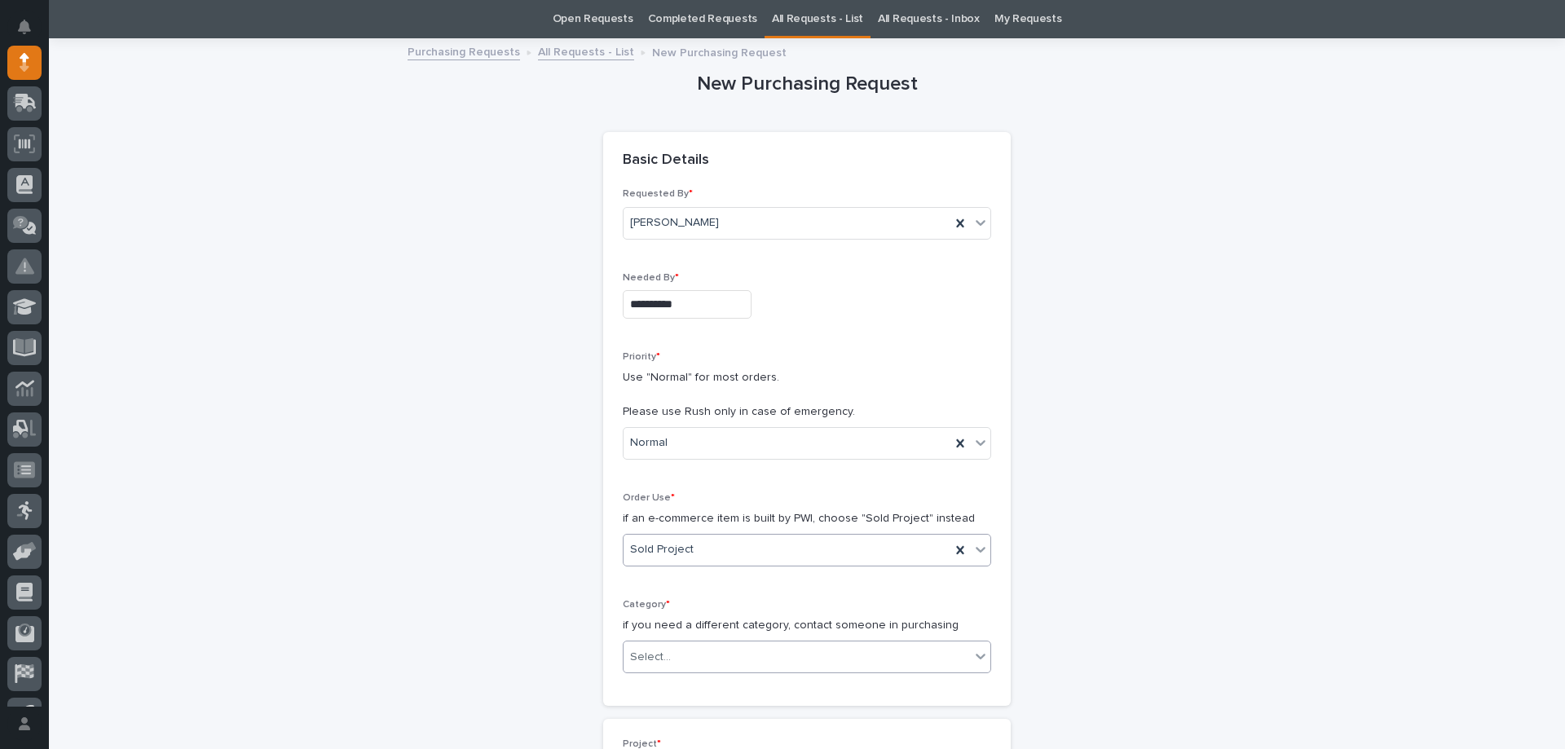
click at [655, 651] on div "Select..." at bounding box center [650, 657] width 41 height 17
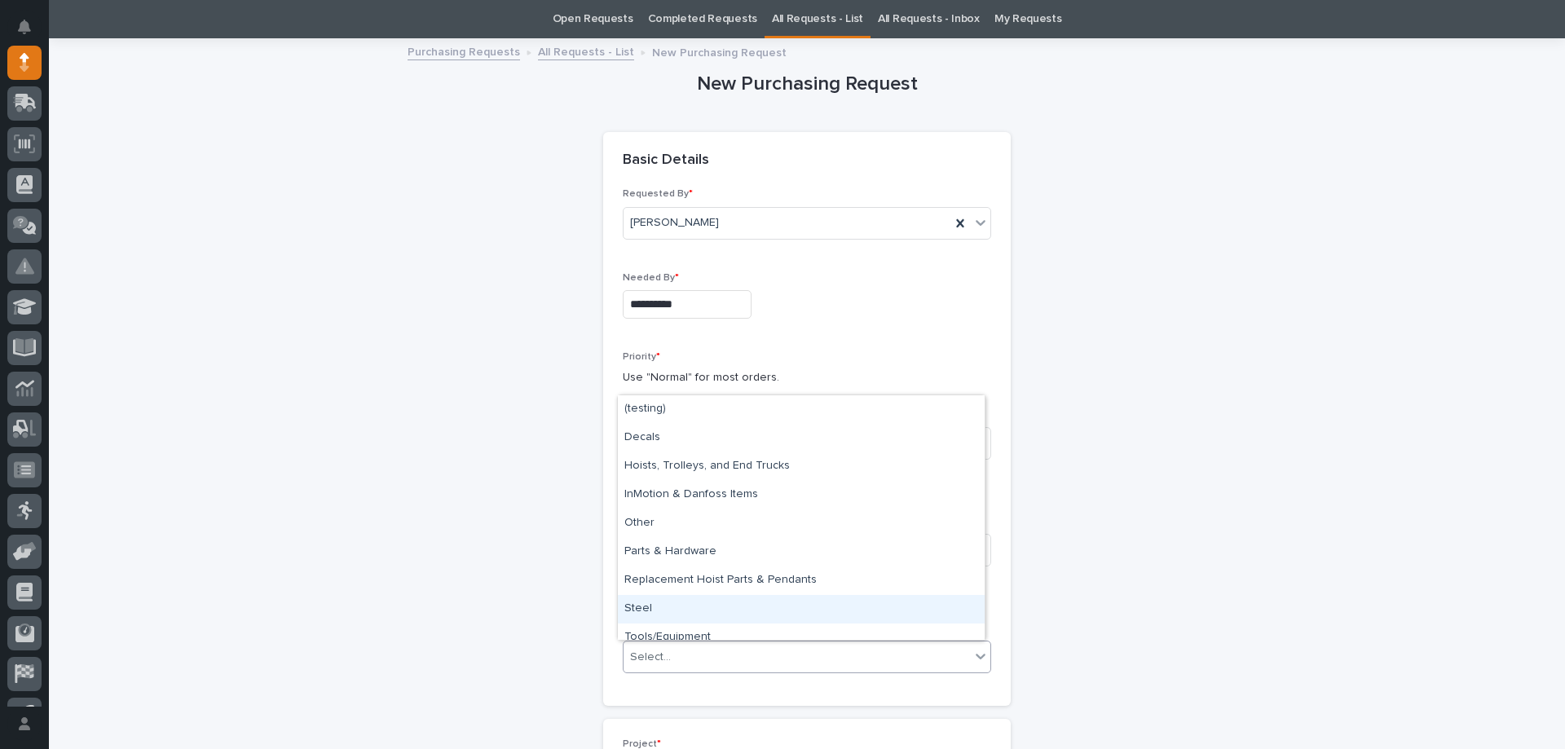
click at [660, 618] on div "Steel" at bounding box center [801, 609] width 367 height 29
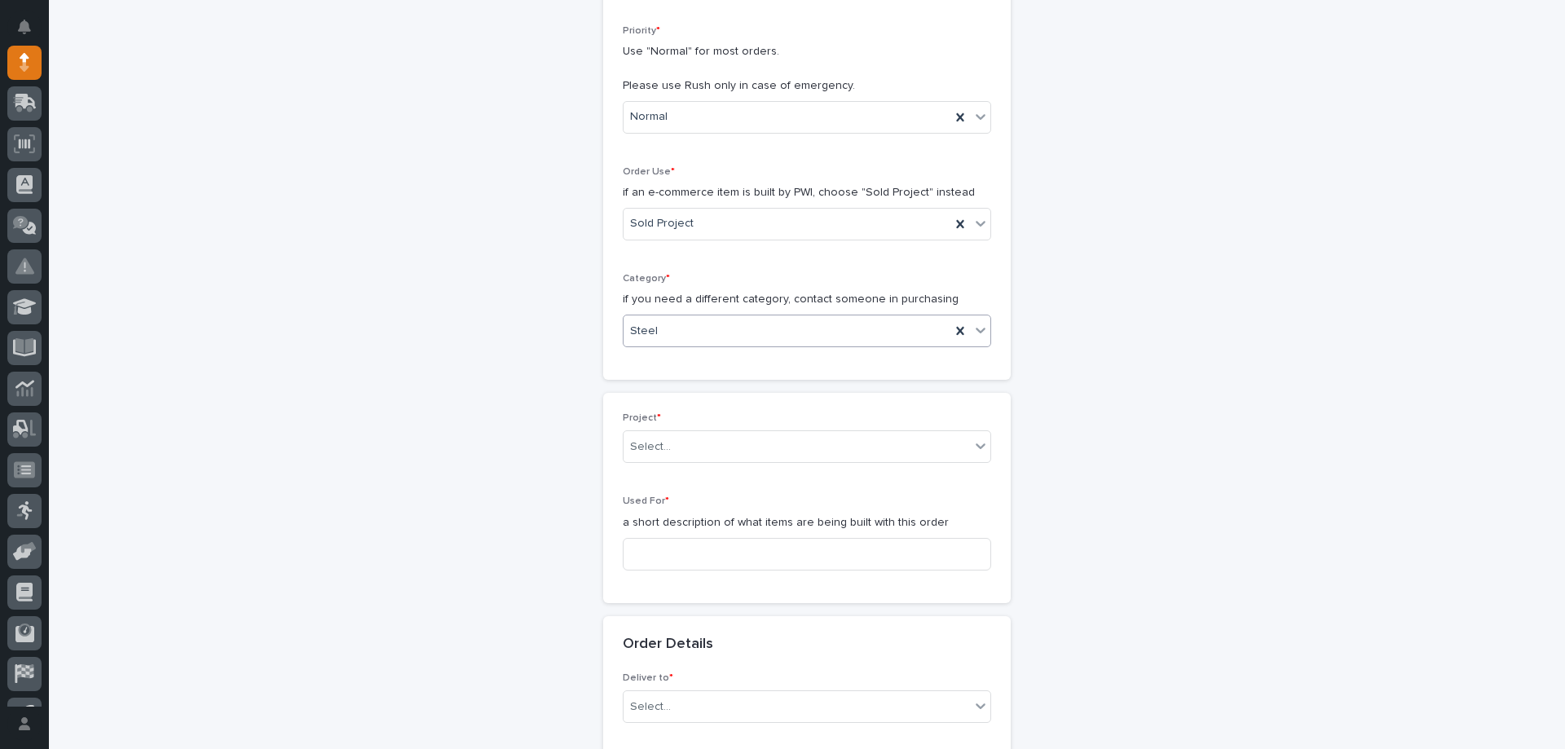
scroll to position [541, 0]
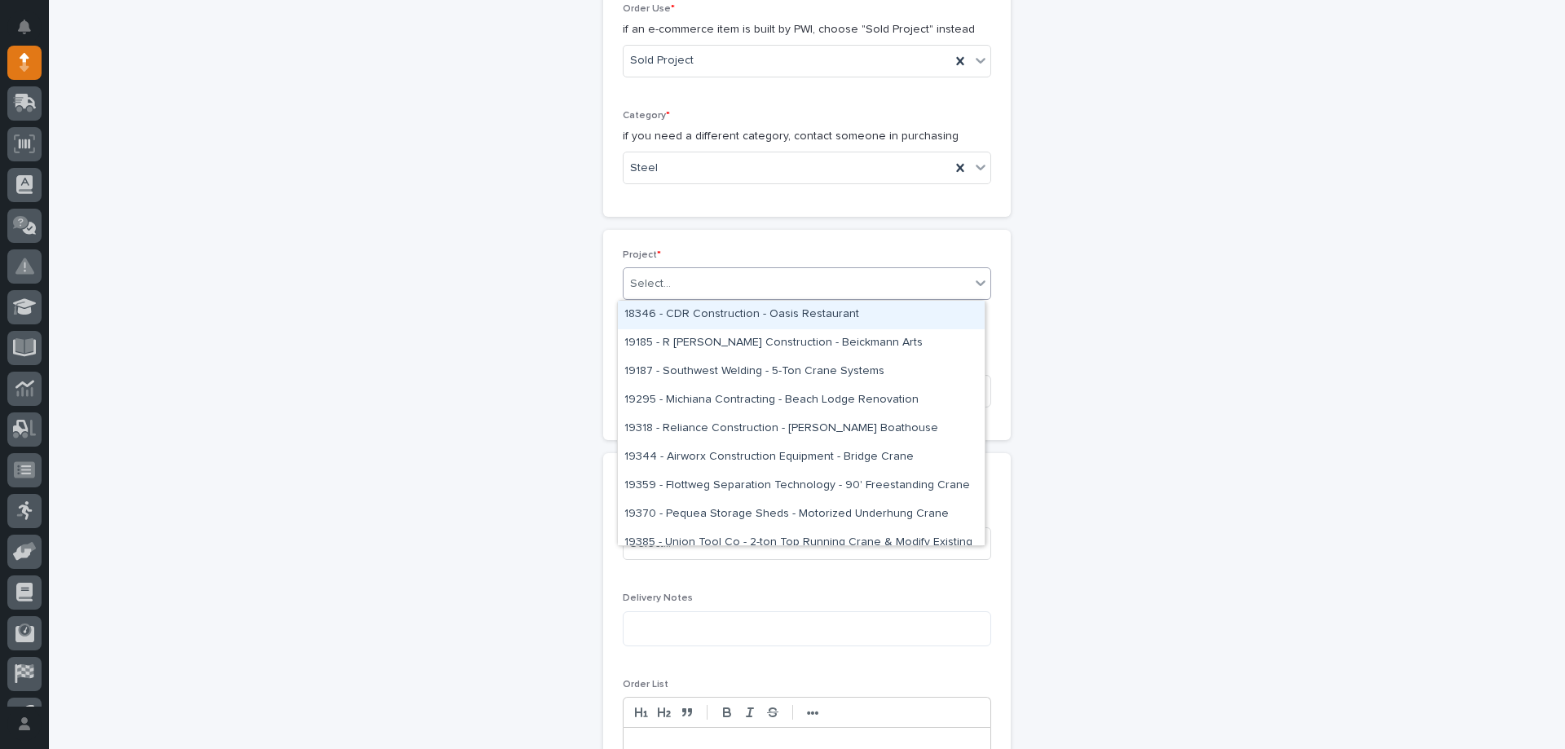
click at [637, 278] on div "Select..." at bounding box center [650, 284] width 41 height 17
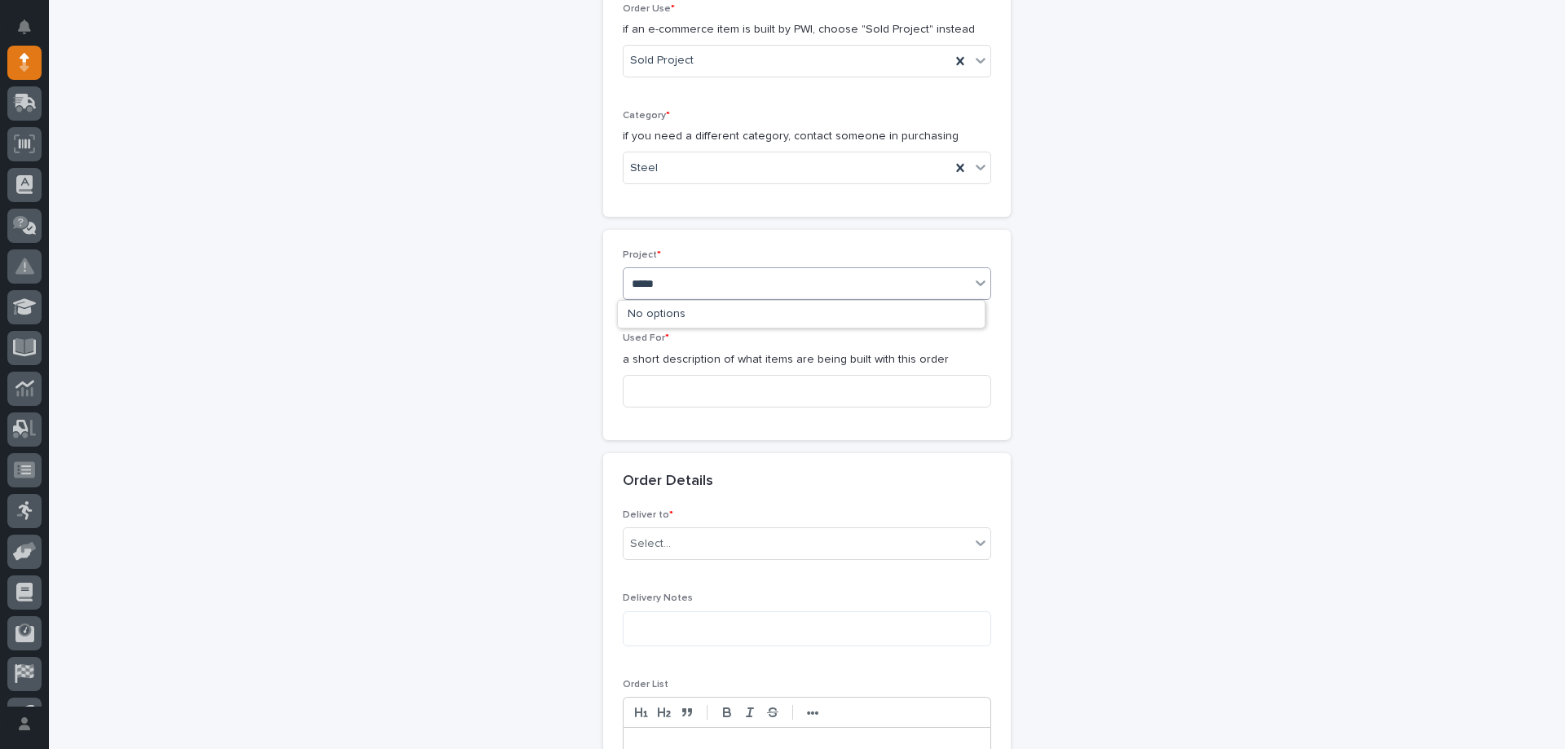
type input "*****"
click at [664, 305] on div "26064 - Stair Zone - Interstates - Occidental Petroleum" at bounding box center [801, 315] width 367 height 29
click at [661, 399] on input at bounding box center [807, 391] width 368 height 33
type input "Landing Supports"
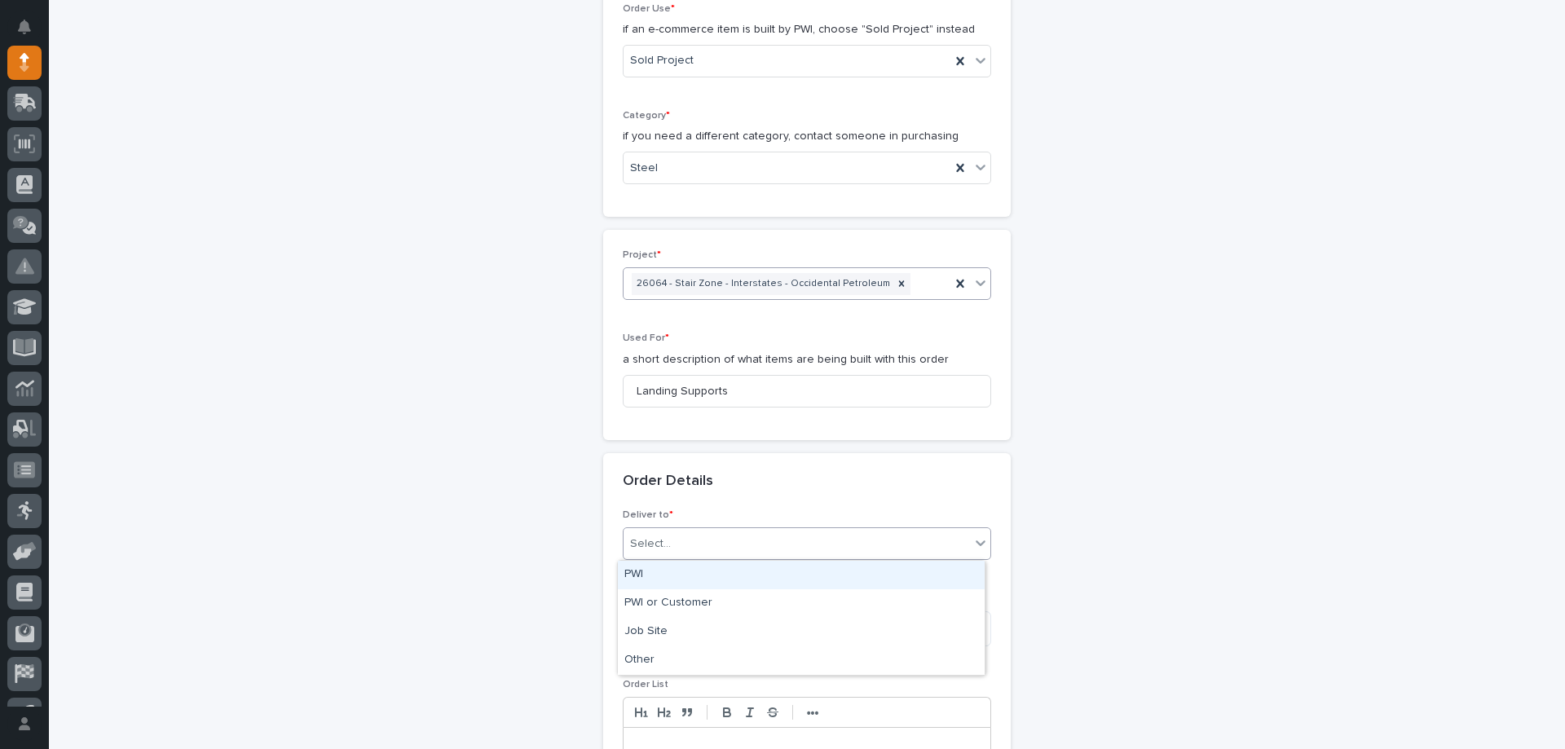
click at [704, 540] on div "Select..." at bounding box center [797, 544] width 346 height 27
click at [691, 577] on div "PWI" at bounding box center [801, 575] width 367 height 29
click at [677, 630] on textarea at bounding box center [807, 628] width 368 height 35
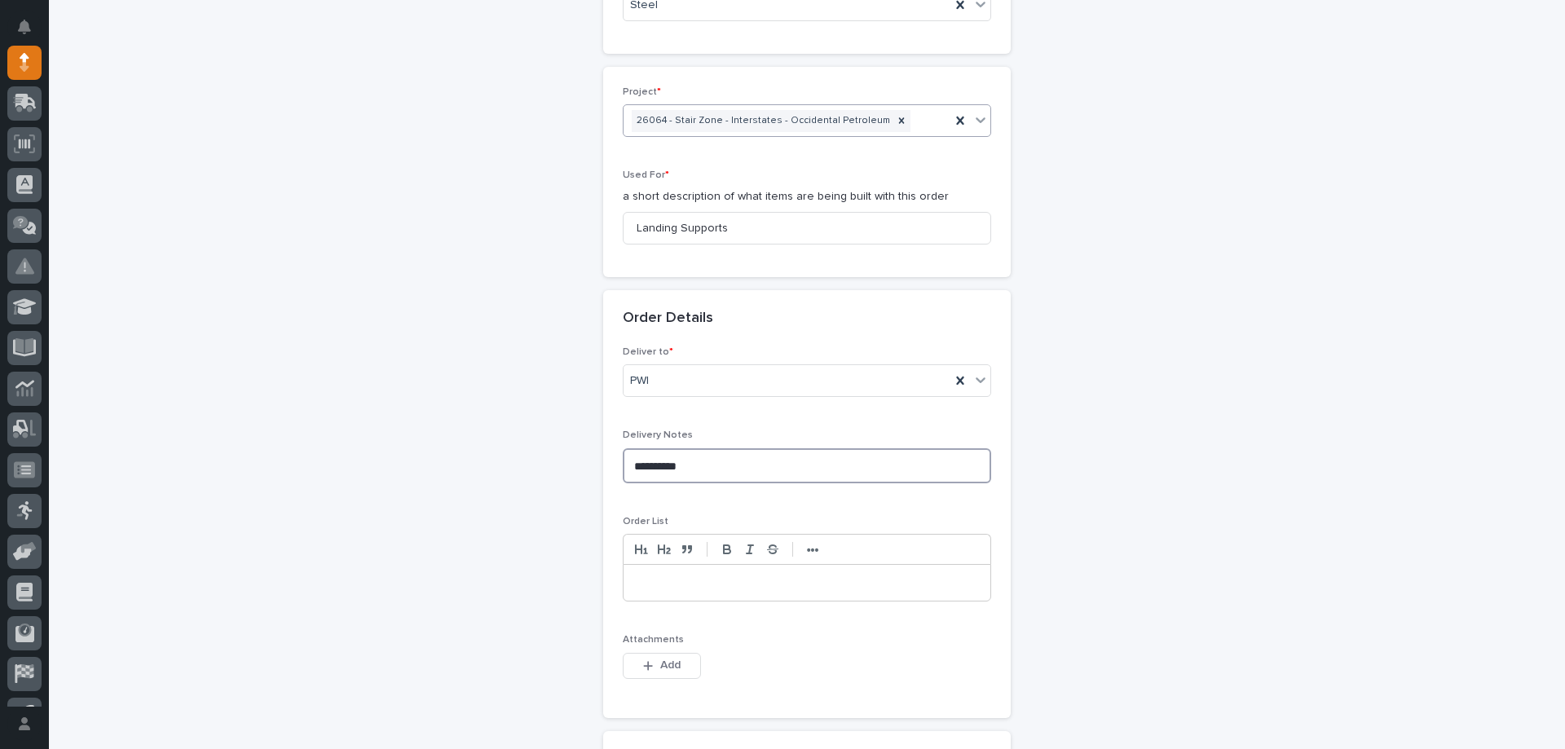
scroll to position [867, 0]
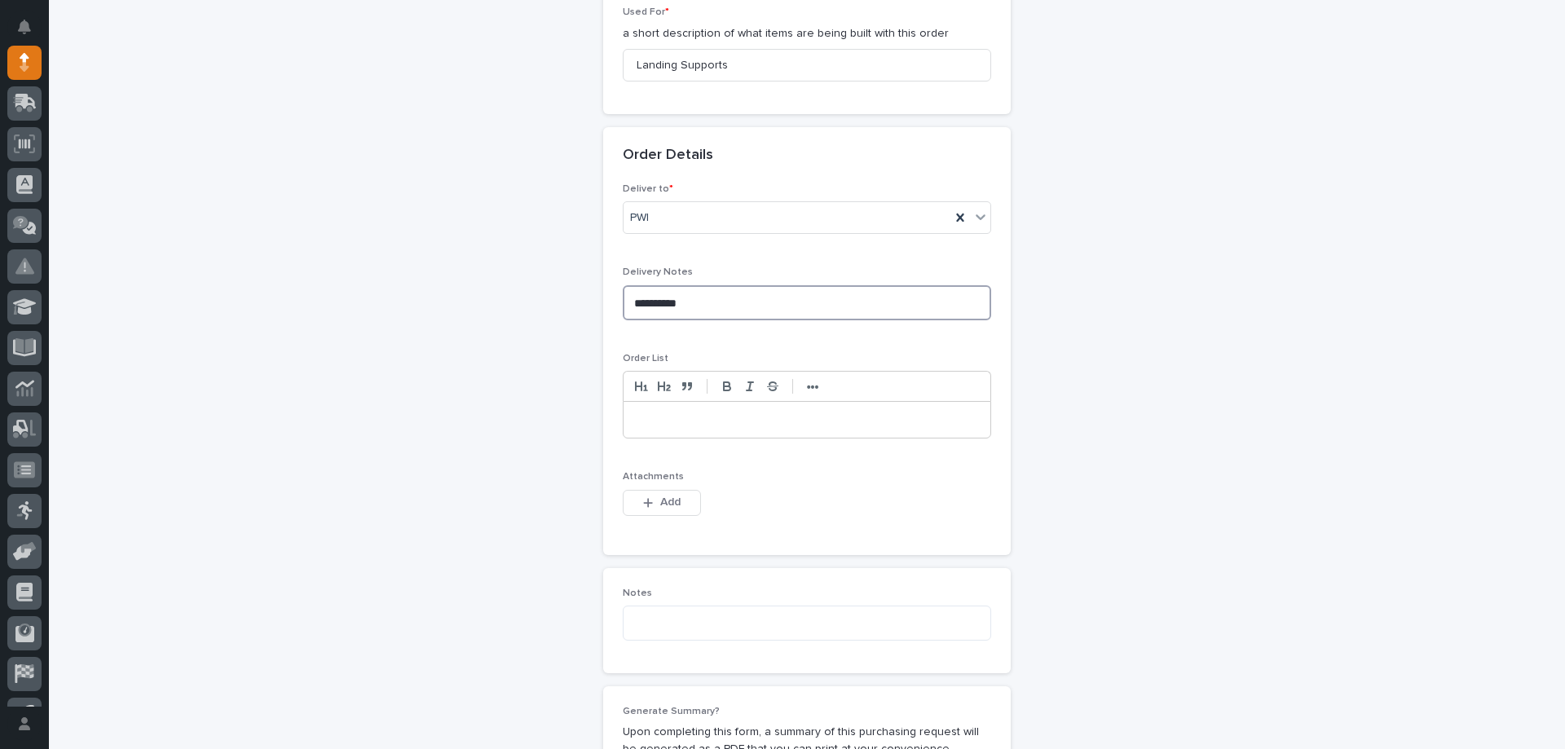
type textarea "**********"
click at [636, 424] on p at bounding box center [807, 420] width 342 height 16
click at [819, 421] on div "**********" at bounding box center [807, 420] width 367 height 36
click at [809, 628] on textarea at bounding box center [807, 623] width 368 height 35
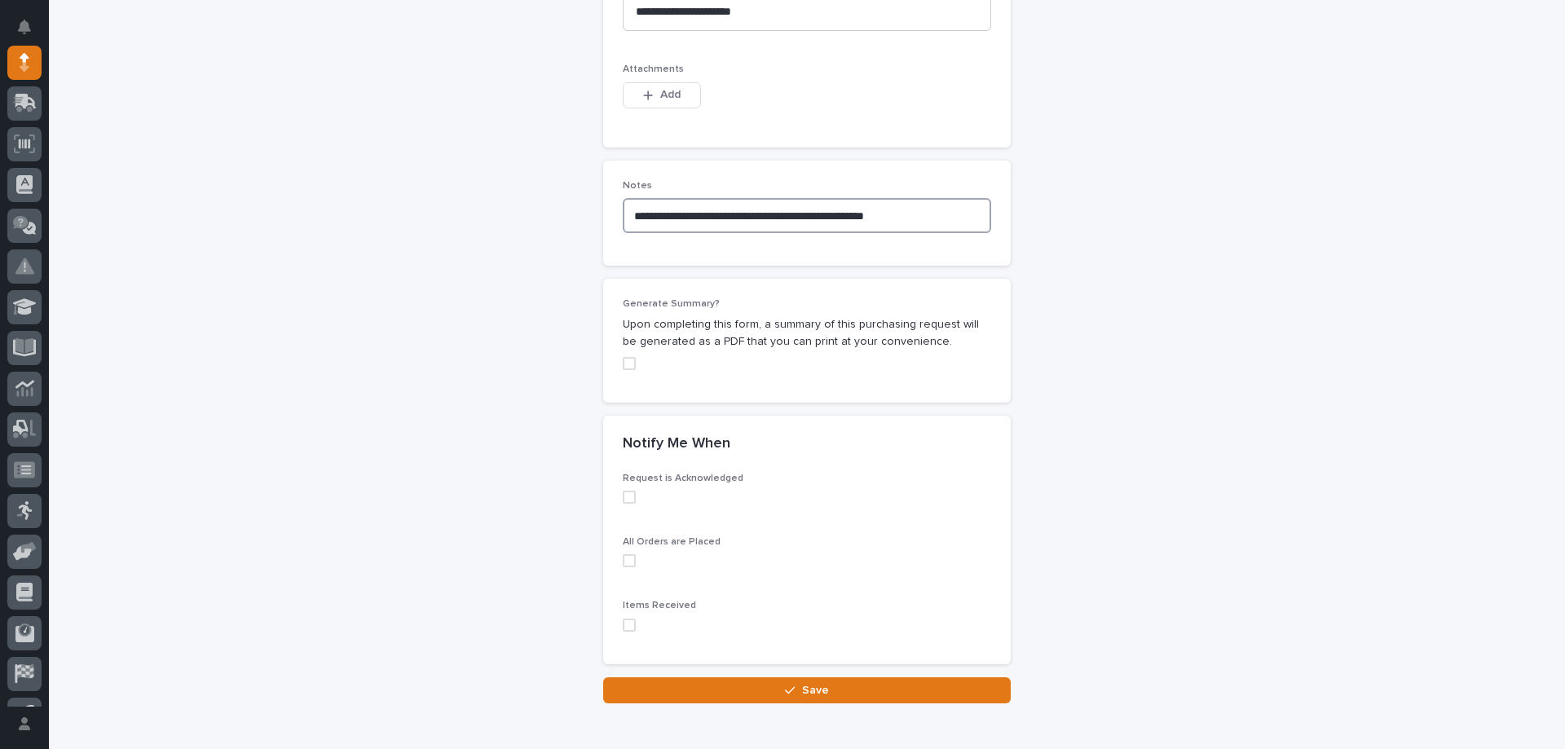
scroll to position [1356, 0]
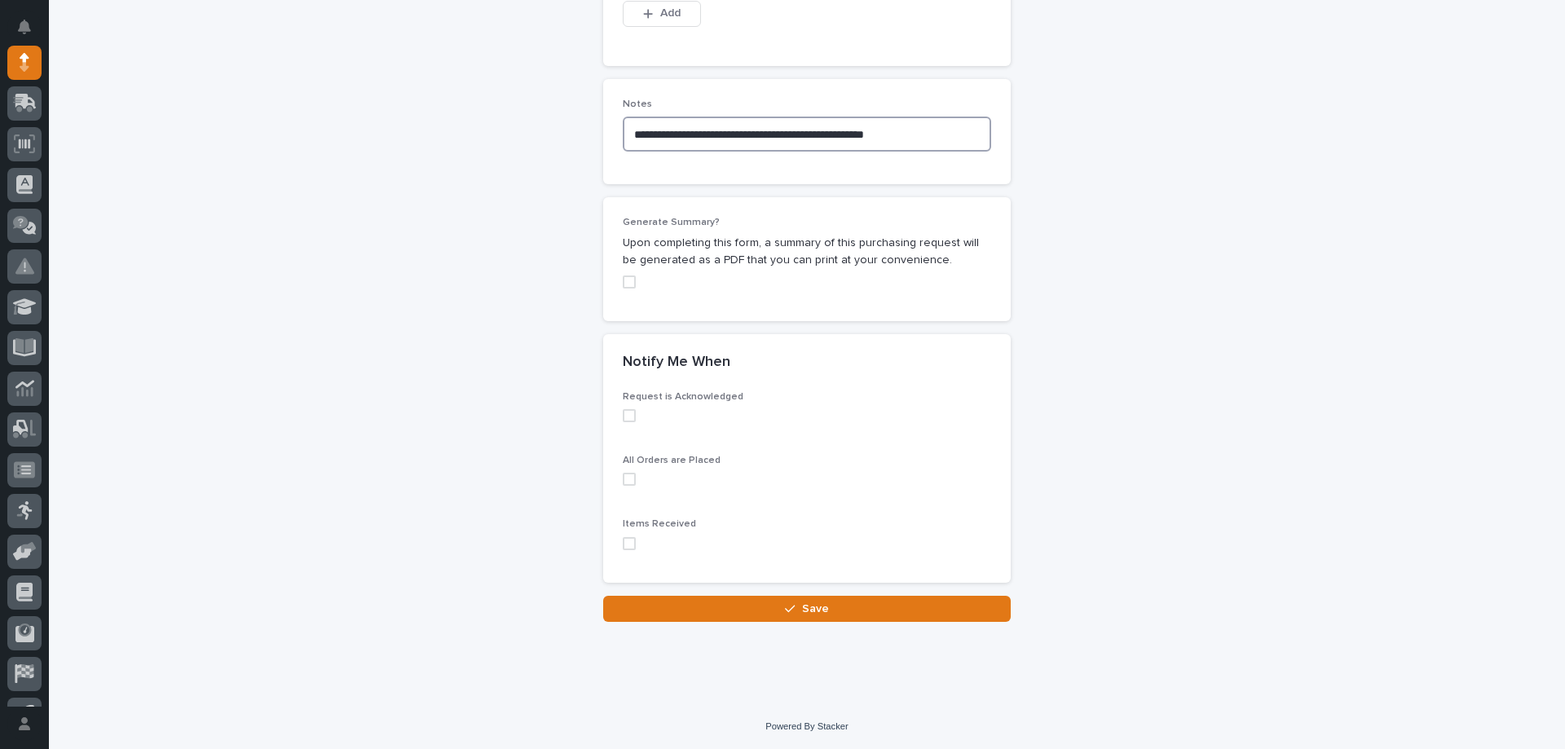
click at [623, 410] on span at bounding box center [629, 415] width 13 height 13
type textarea "**********"
click at [624, 483] on span at bounding box center [629, 479] width 13 height 13
click at [623, 546] on span at bounding box center [629, 543] width 13 height 13
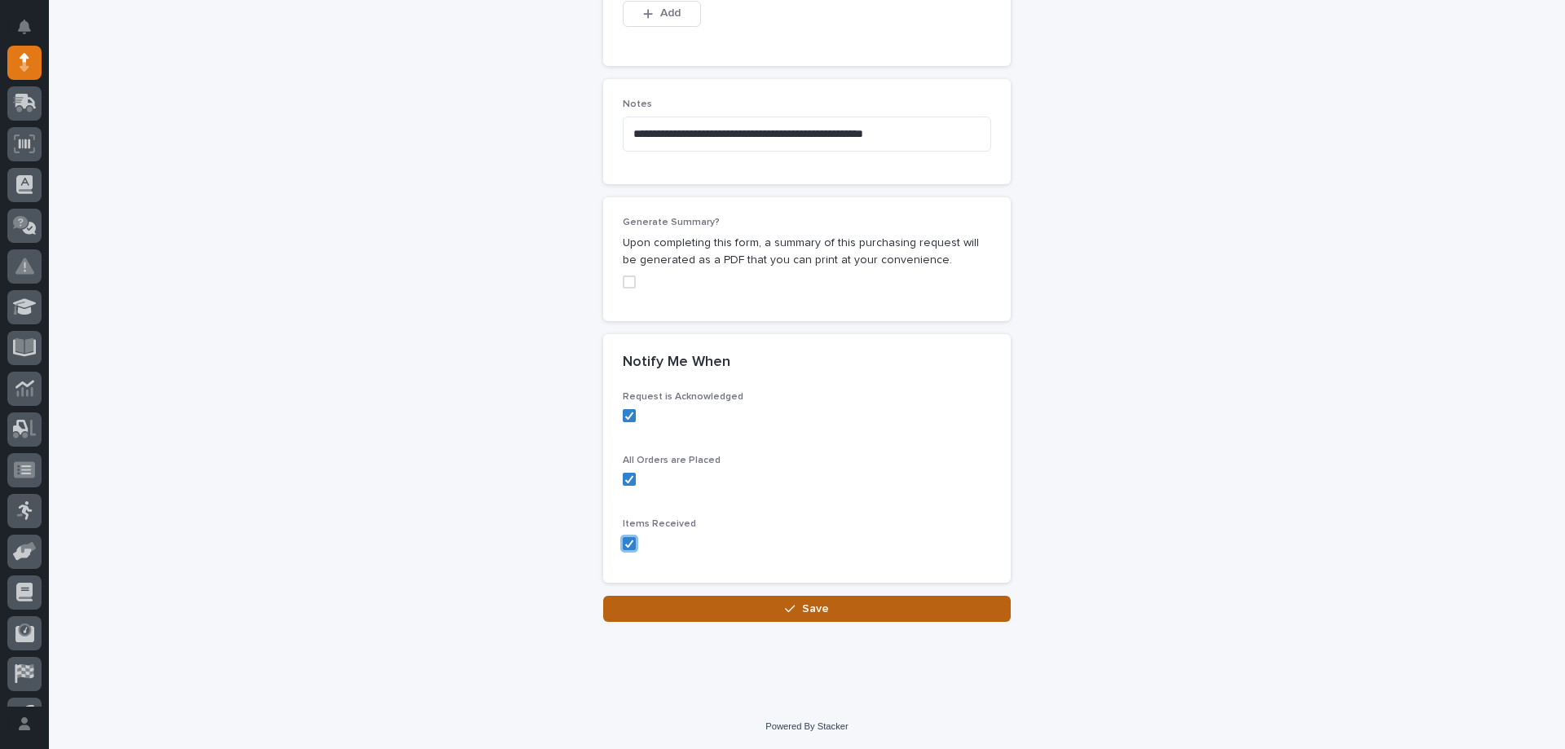
click at [824, 608] on button "Save" at bounding box center [807, 609] width 408 height 26
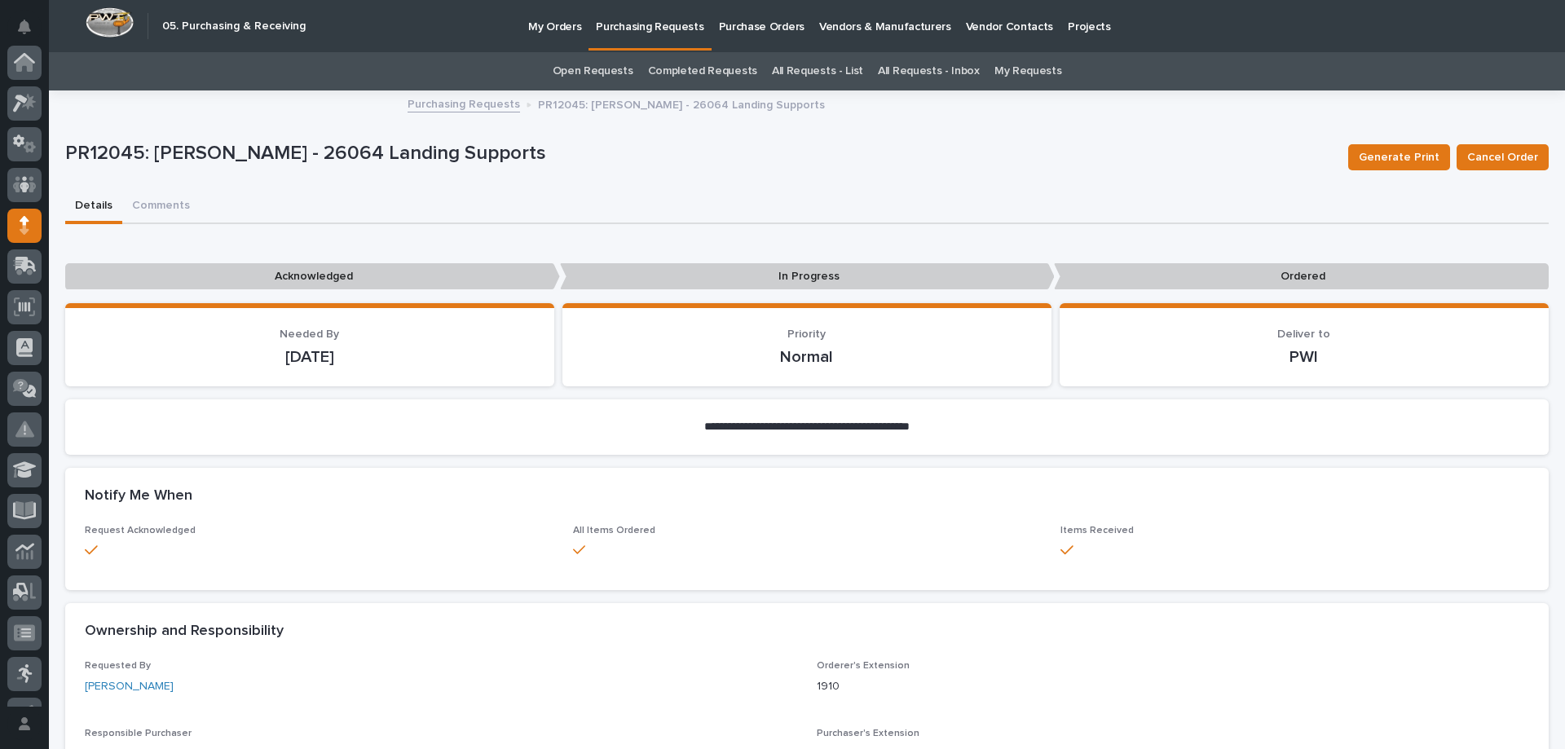
scroll to position [163, 0]
